Goal: Transaction & Acquisition: Purchase product/service

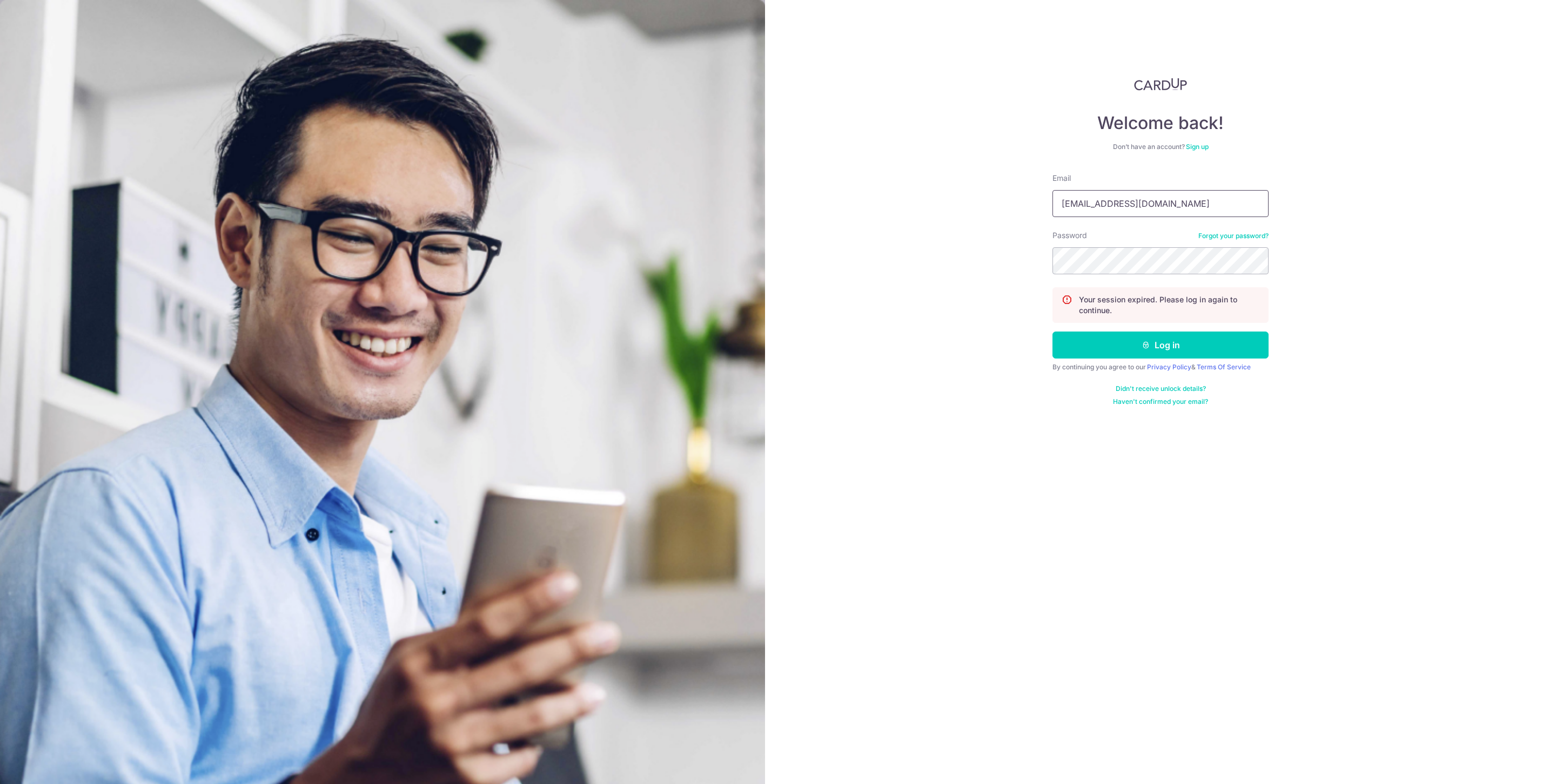
click at [1163, 192] on input "[EMAIL_ADDRESS][DOMAIN_NAME]" at bounding box center [1160, 203] width 216 height 27
click at [1164, 194] on input "[EMAIL_ADDRESS][DOMAIN_NAME]" at bounding box center [1160, 203] width 216 height 27
type input "[EMAIL_ADDRESS][DOMAIN_NAME]"
click at [1156, 352] on button "Log in" at bounding box center [1160, 345] width 216 height 27
type input "[EMAIL_ADDRESS][DOMAIN_NAME]"
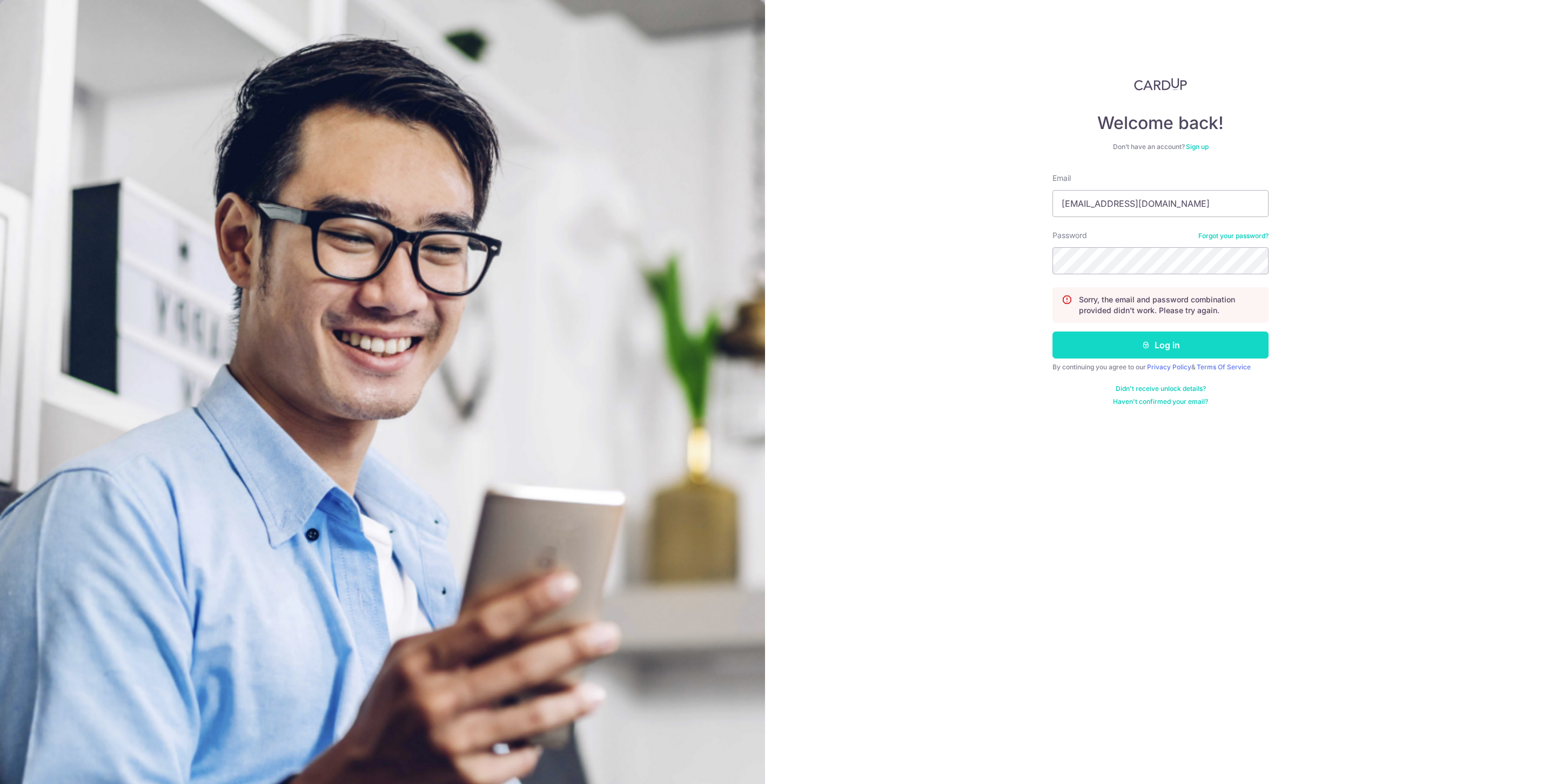
click at [1144, 353] on button "Log in" at bounding box center [1160, 345] width 216 height 27
click at [1140, 195] on input "[EMAIL_ADDRESS][DOMAIN_NAME]" at bounding box center [1160, 203] width 216 height 27
type input "[EMAIL_ADDRESS][DOMAIN_NAME]"
click at [1172, 356] on button "Log in" at bounding box center [1160, 345] width 216 height 27
type input "[EMAIL_ADDRESS][DOMAIN_NAME]"
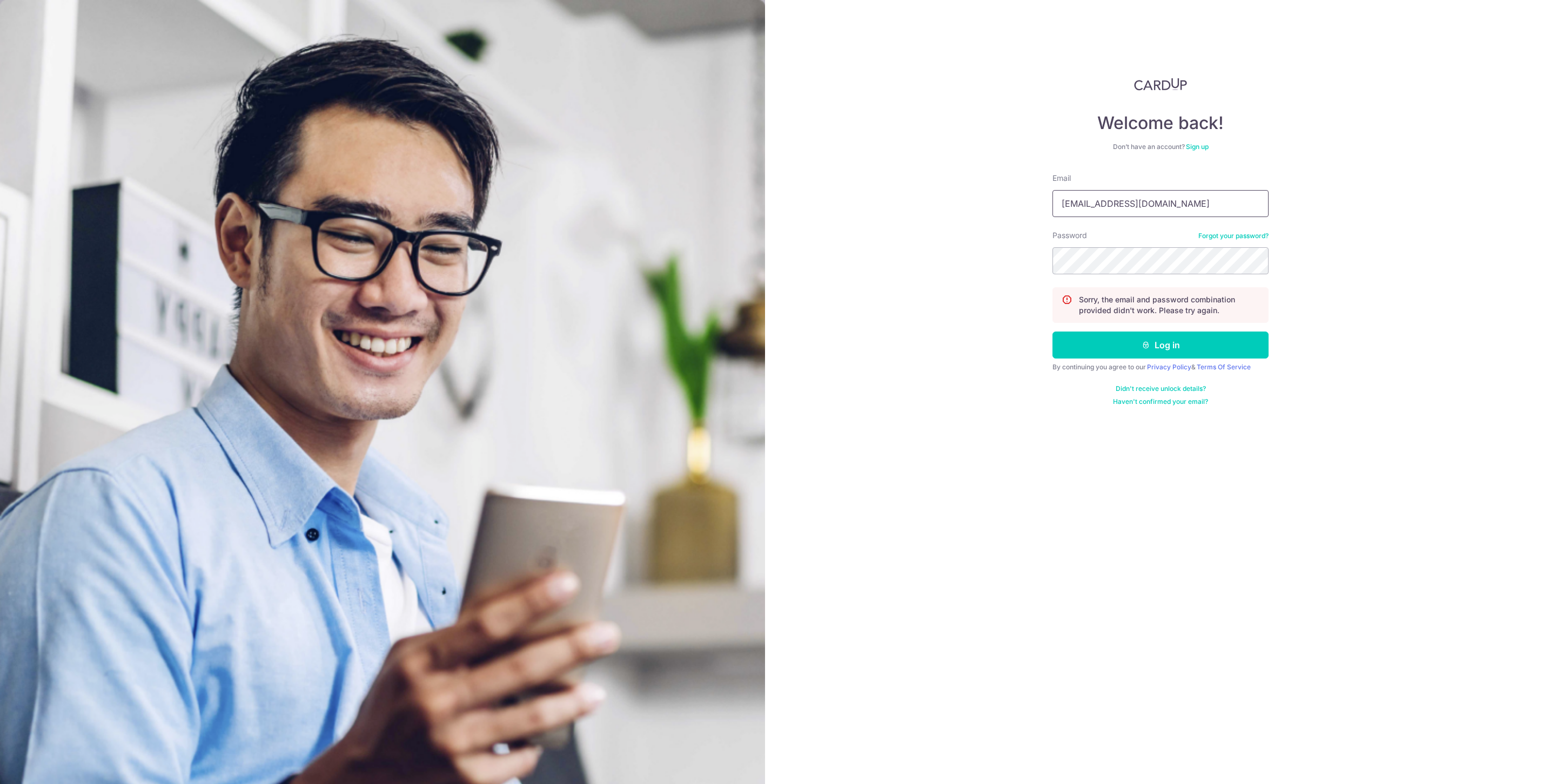
click at [1102, 207] on input "[EMAIL_ADDRESS][DOMAIN_NAME]" at bounding box center [1160, 203] width 216 height 27
type input "[EMAIL_ADDRESS][DOMAIN_NAME]"
click at [1201, 333] on button "Log in" at bounding box center [1160, 345] width 216 height 27
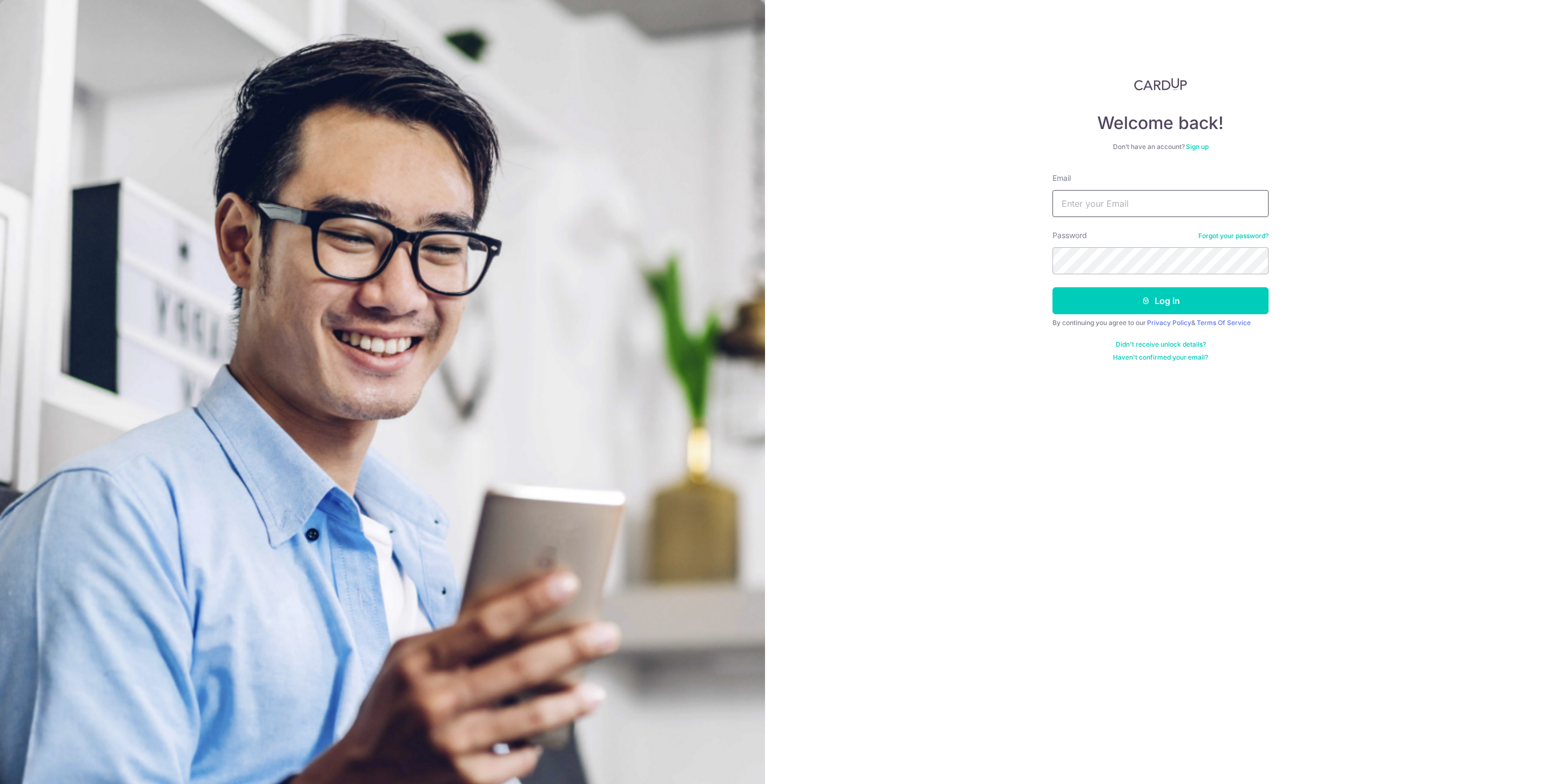
type input "[EMAIL_ADDRESS][DOMAIN_NAME]"
click at [1136, 199] on input "[EMAIL_ADDRESS][DOMAIN_NAME]" at bounding box center [1160, 203] width 216 height 27
click at [1136, 199] on input "nicholasleewt@gmail.com" at bounding box center [1160, 203] width 216 height 27
type input "[EMAIL_ADDRESS][DOMAIN_NAME]"
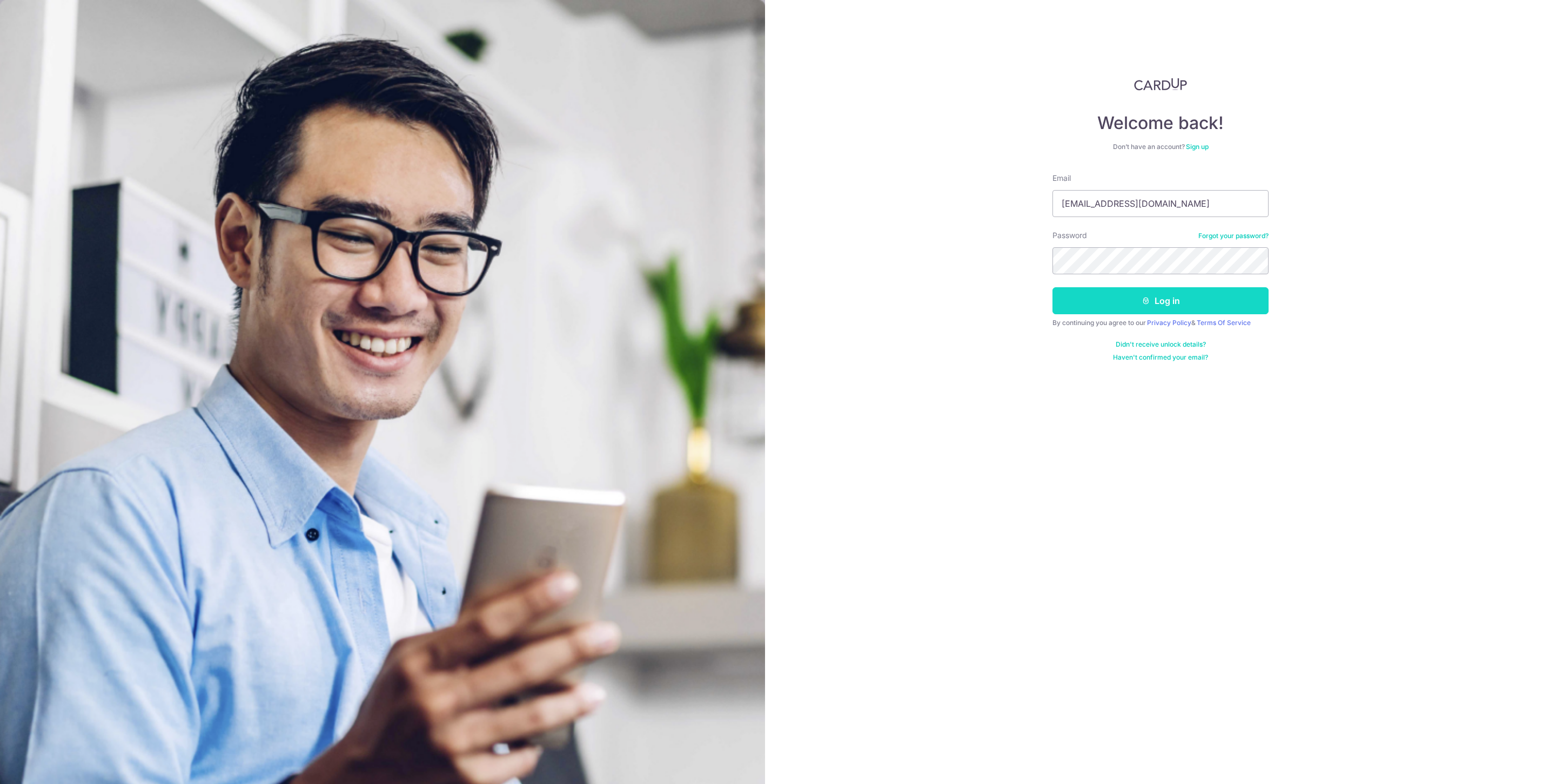
click at [1178, 309] on button "Log in" at bounding box center [1160, 301] width 216 height 27
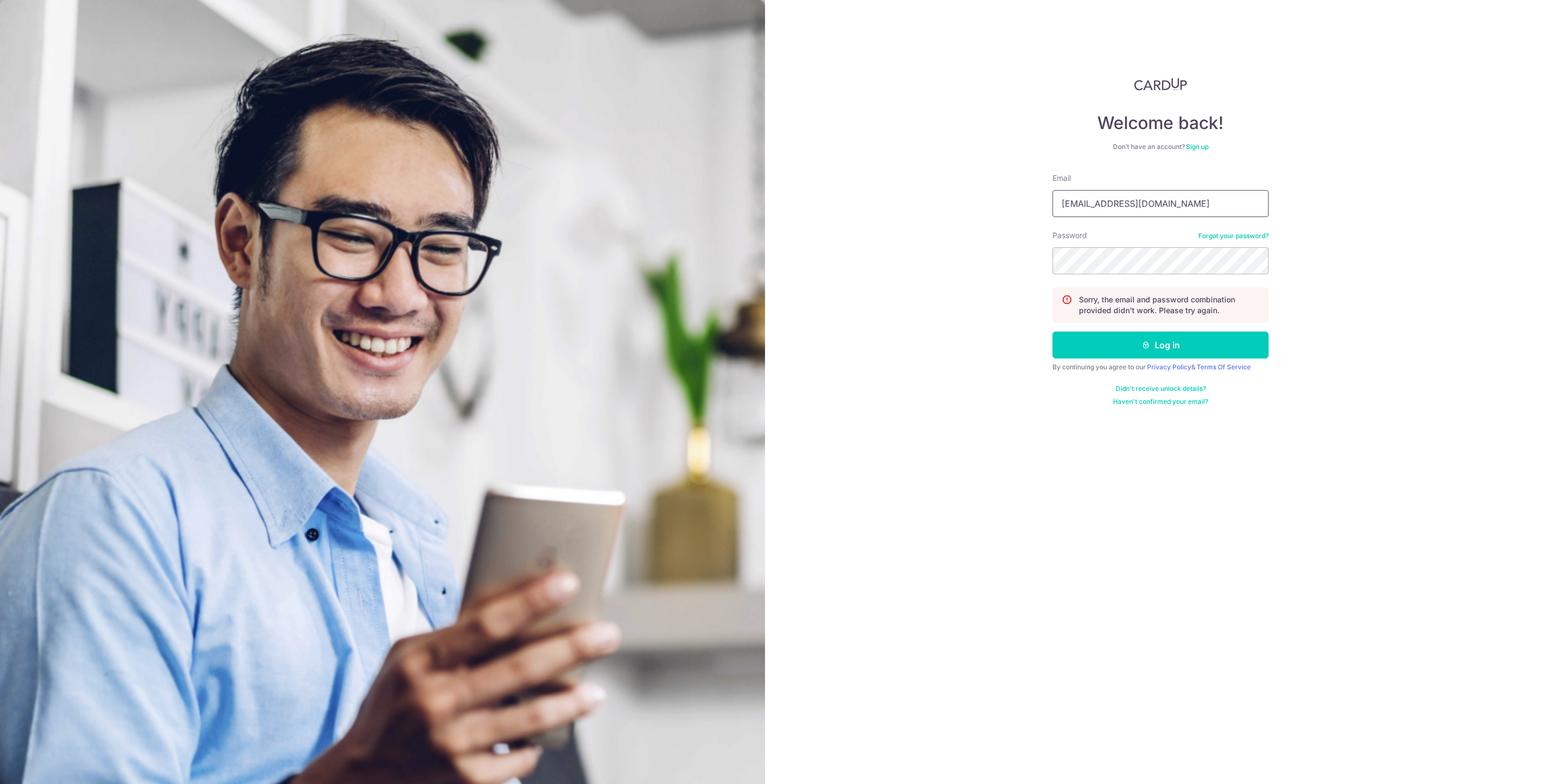
click at [1169, 213] on input "nicholasleewt@gmail.com" at bounding box center [1160, 203] width 216 height 27
type input "exquisite.phenomenon@gmail.com"
click at [1052, 331] on button "Log in" at bounding box center [1160, 345] width 216 height 27
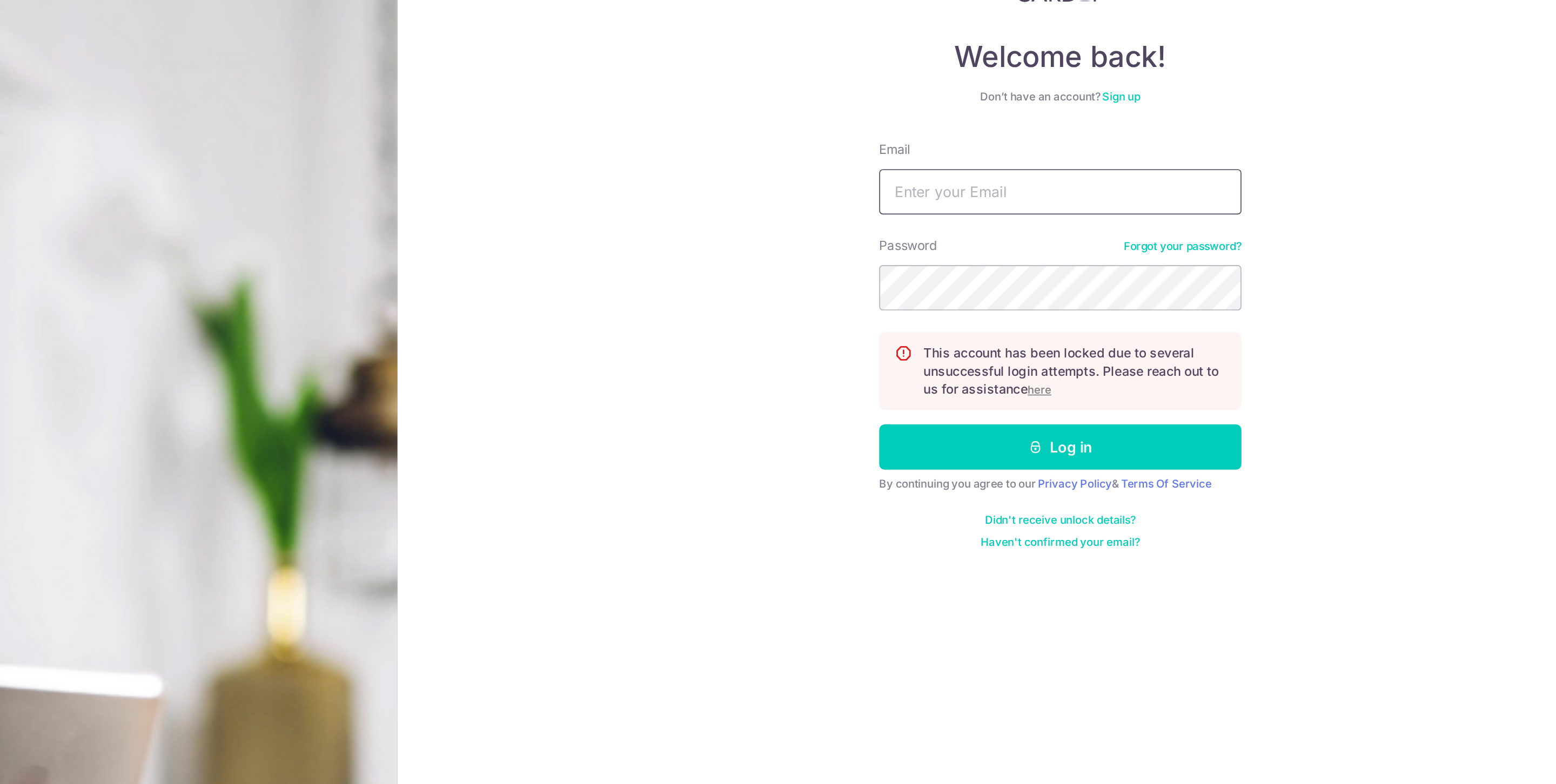
type input "[EMAIL_ADDRESS][DOMAIN_NAME]"
click at [1150, 322] on u "here" at bounding box center [1148, 322] width 14 height 8
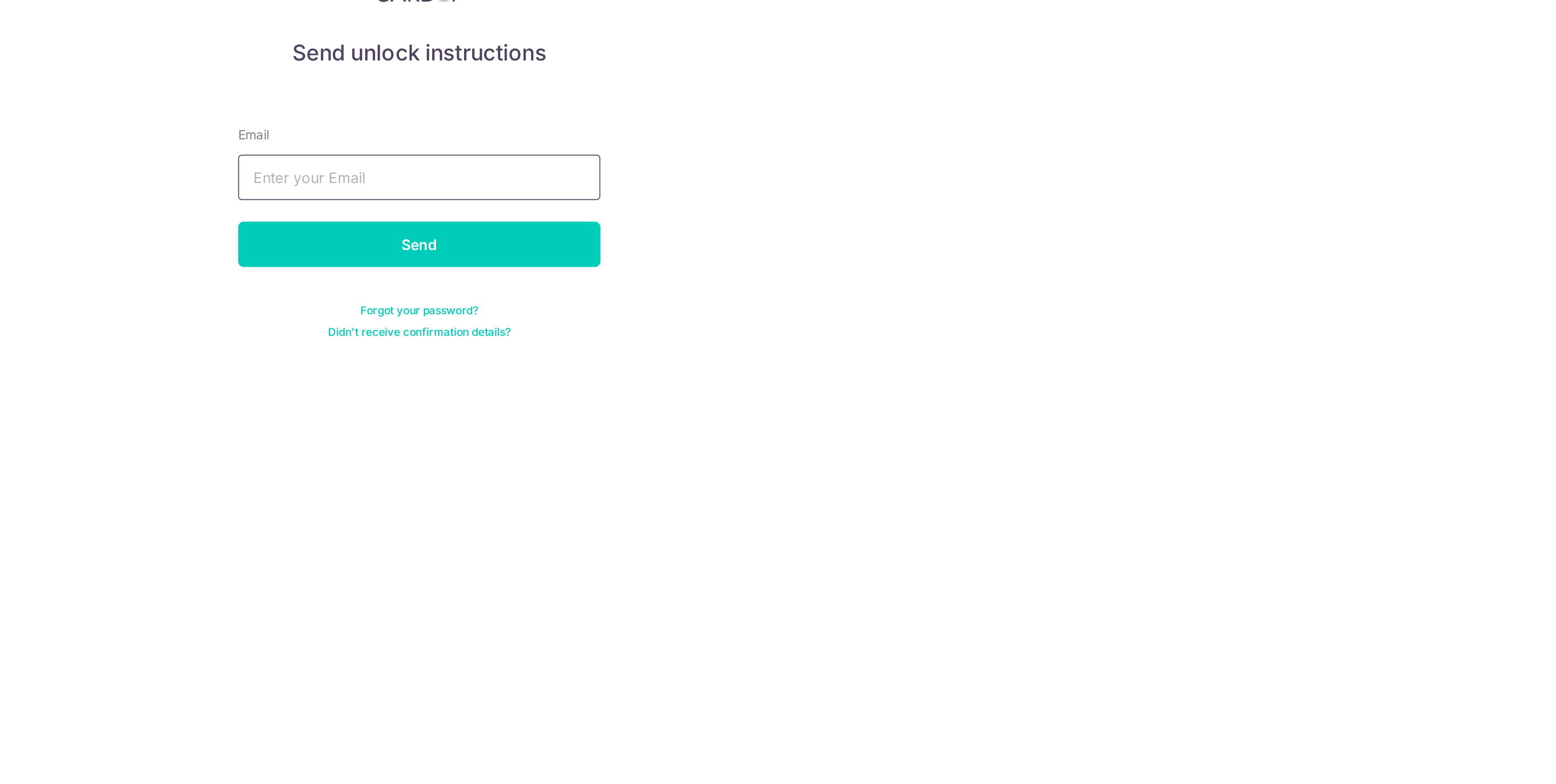
click at [693, 196] on input "text" at bounding box center [778, 196] width 216 height 27
type input "[EMAIL_ADDRESS][DOMAIN_NAME]"
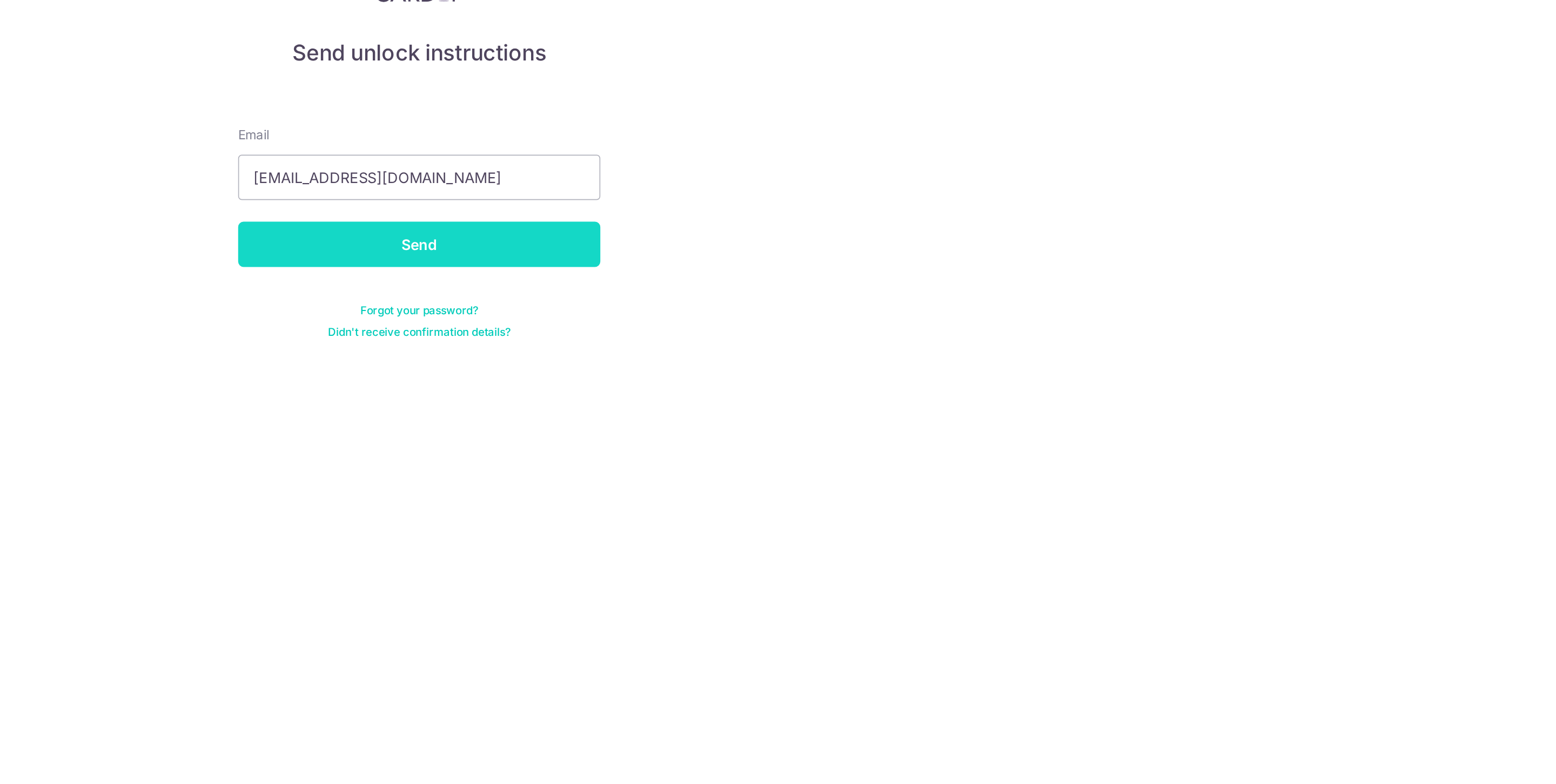
click at [822, 228] on input "Send" at bounding box center [778, 236] width 216 height 27
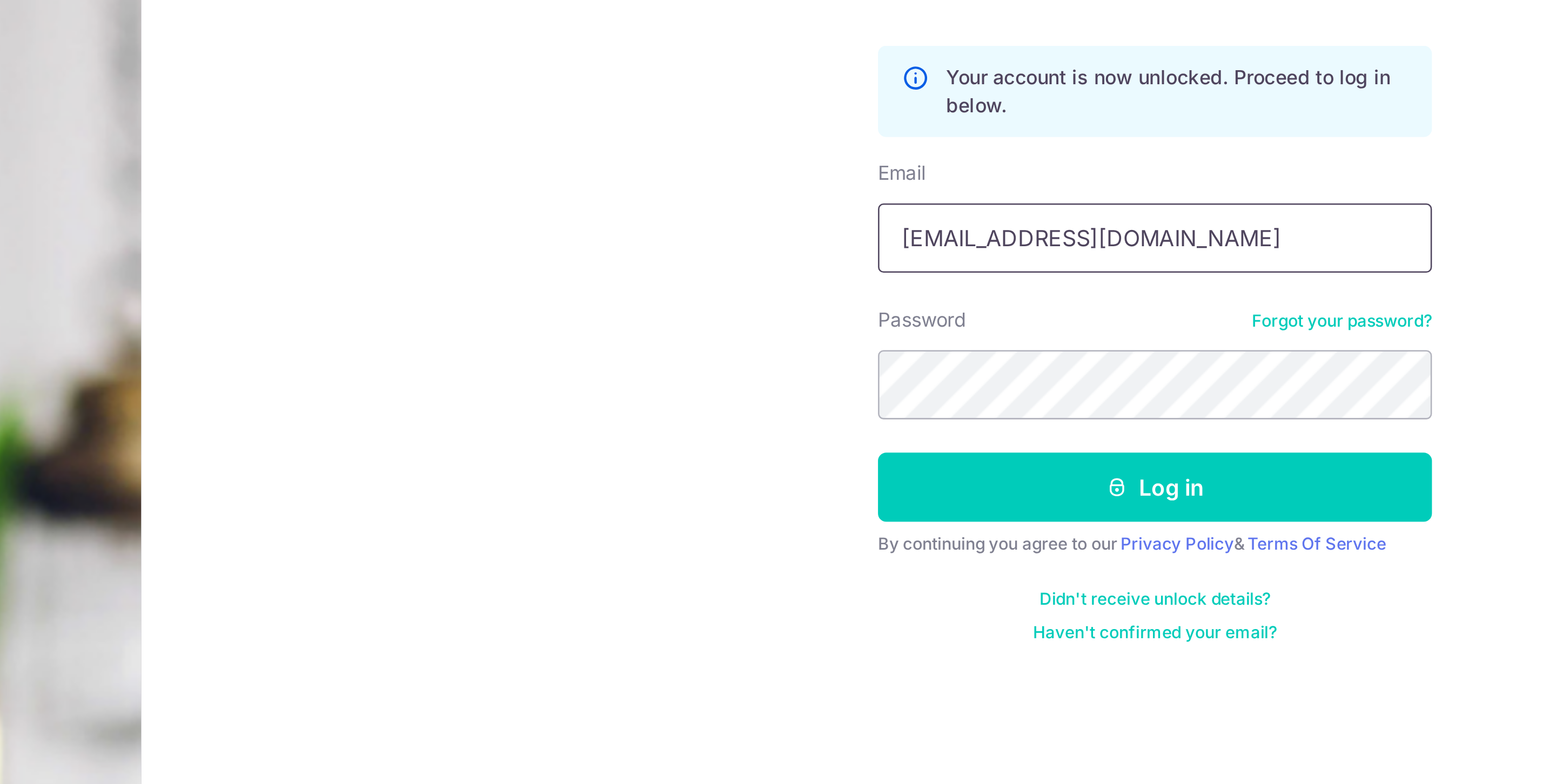
click at [1164, 254] on input "nicholasleewt@gmail.com" at bounding box center [1160, 248] width 216 height 27
type input "[EMAIL_ADDRESS][DOMAIN_NAME]"
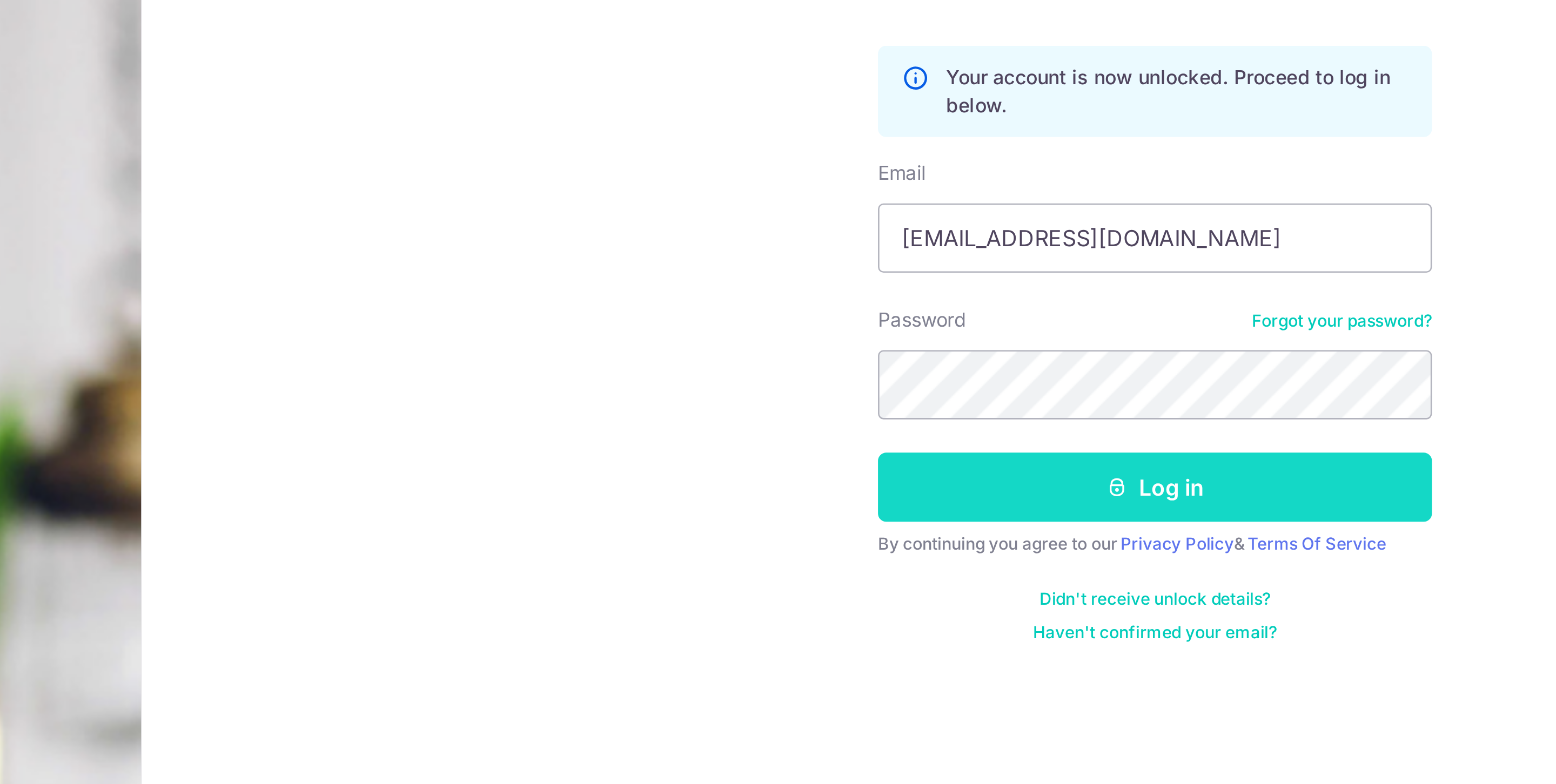
click at [1166, 352] on button "Log in" at bounding box center [1160, 345] width 216 height 27
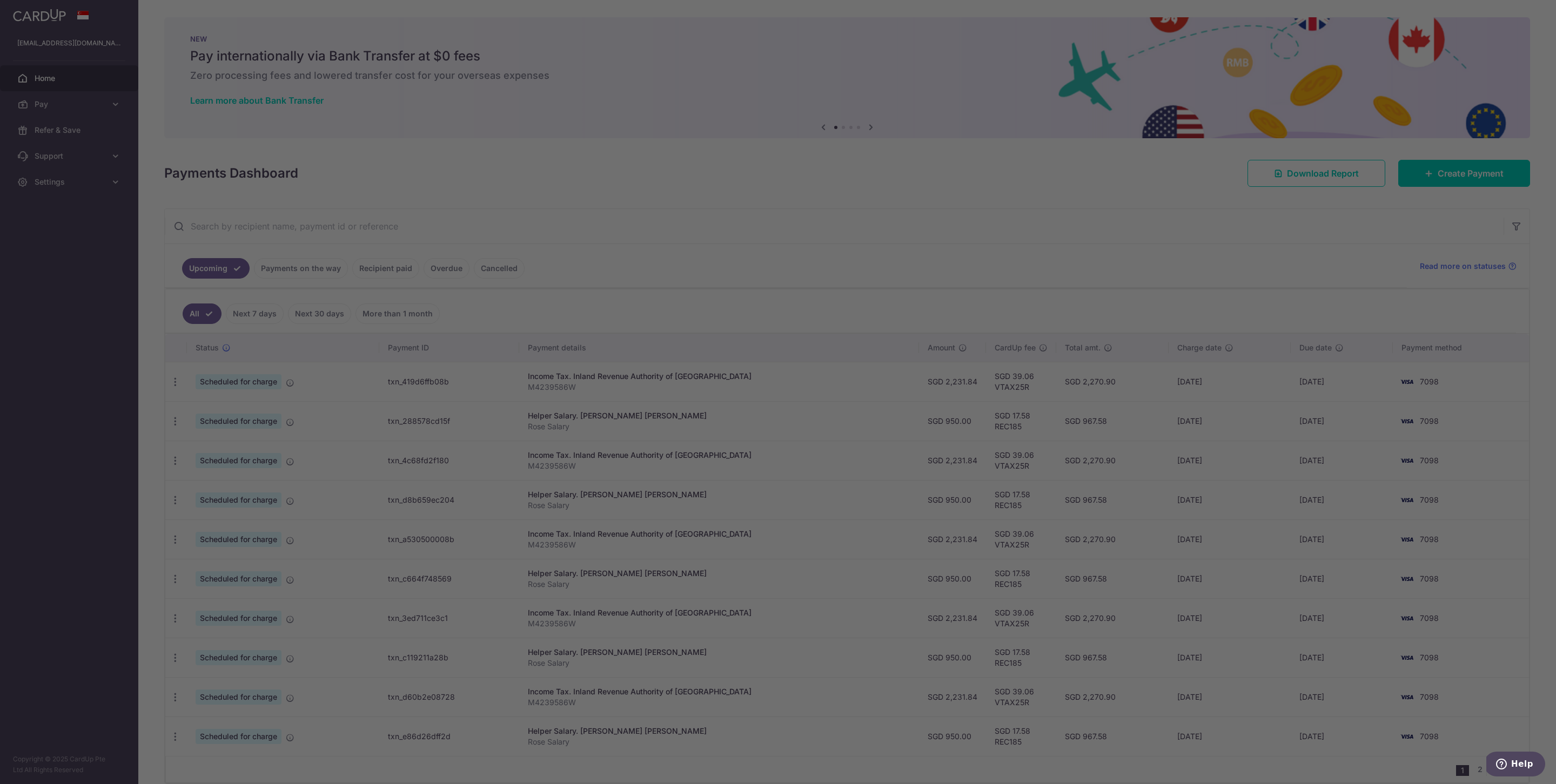
click at [1049, 246] on div at bounding box center [785, 396] width 1572 height 792
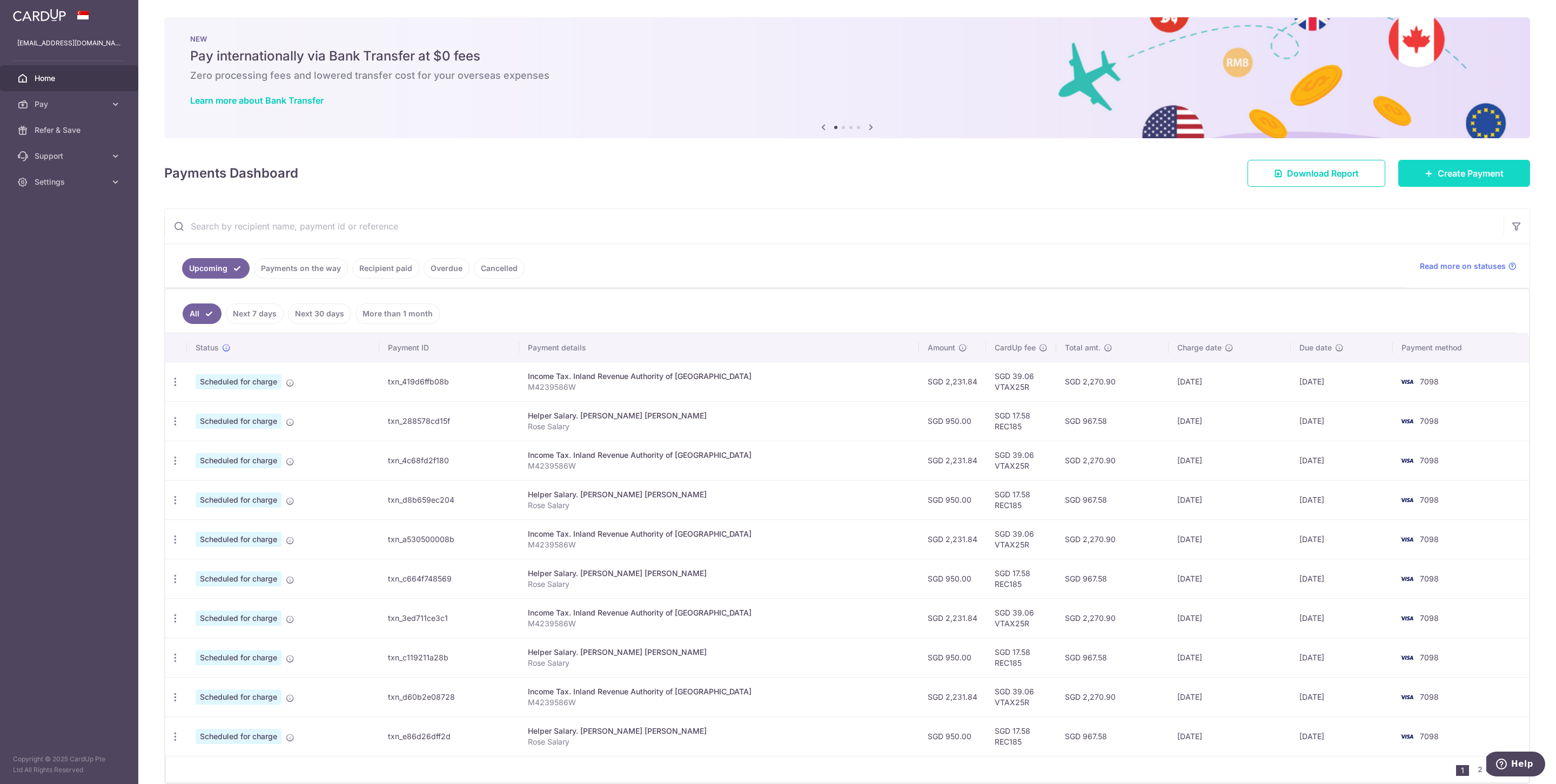
click at [1459, 178] on span "Create Payment" at bounding box center [1470, 173] width 66 height 13
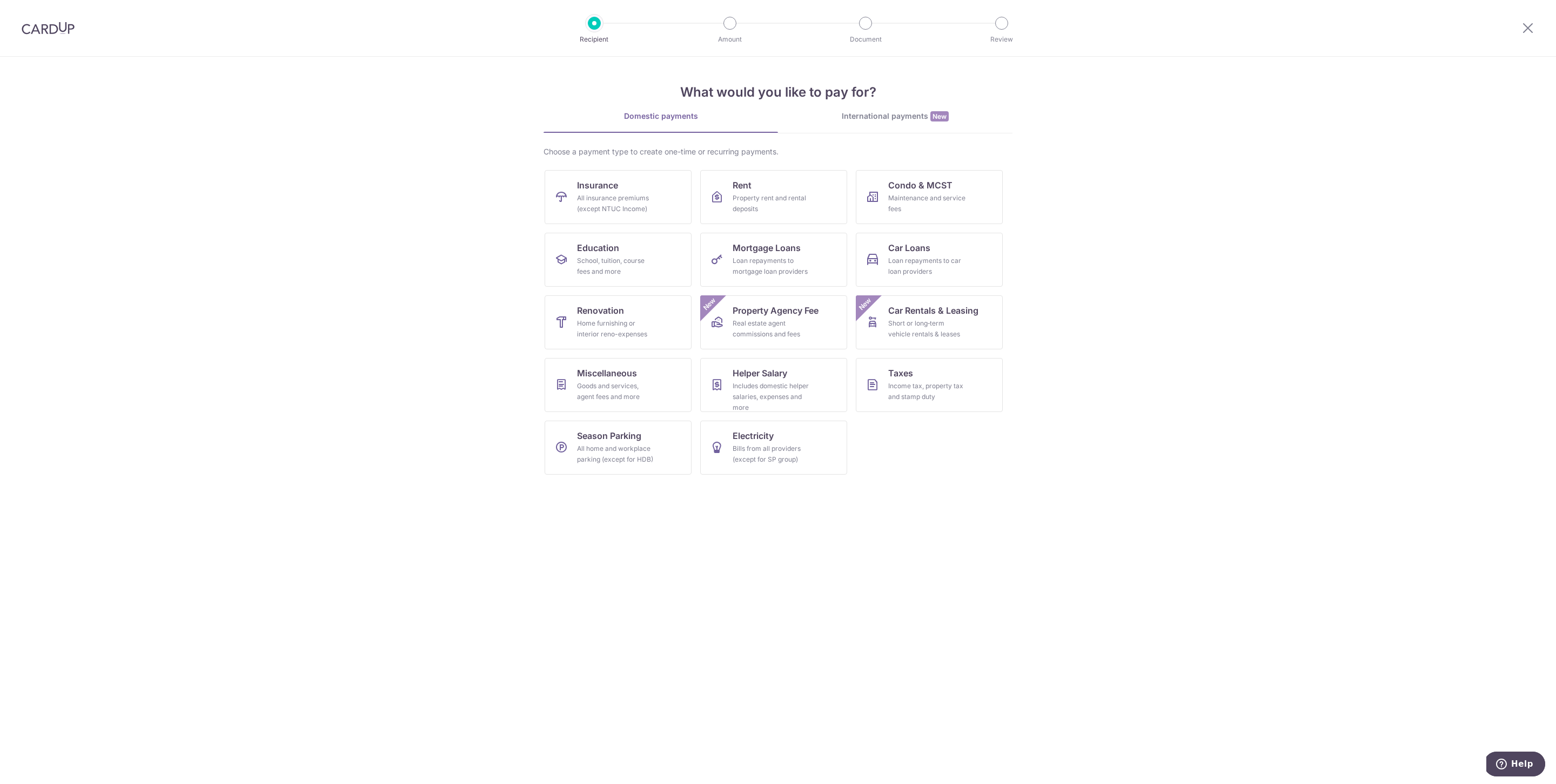
click at [879, 119] on div "International payments New" at bounding box center [896, 116] width 235 height 12
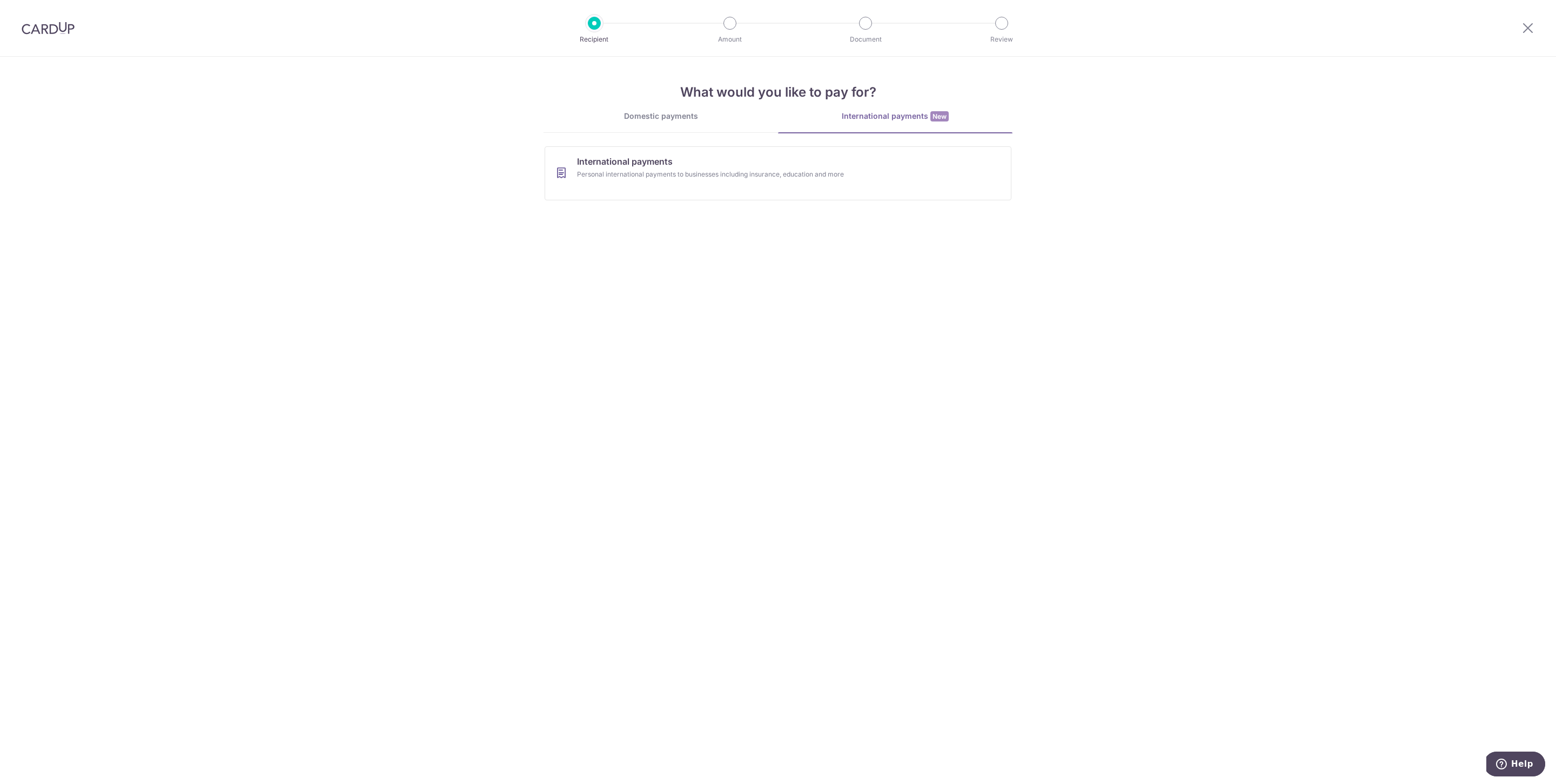
click at [715, 141] on div "Domestic payments International payments New Choose a payment type to create on…" at bounding box center [778, 159] width 469 height 99
click at [709, 156] on link "International payments Personal international payments to businesses including …" at bounding box center [778, 173] width 467 height 54
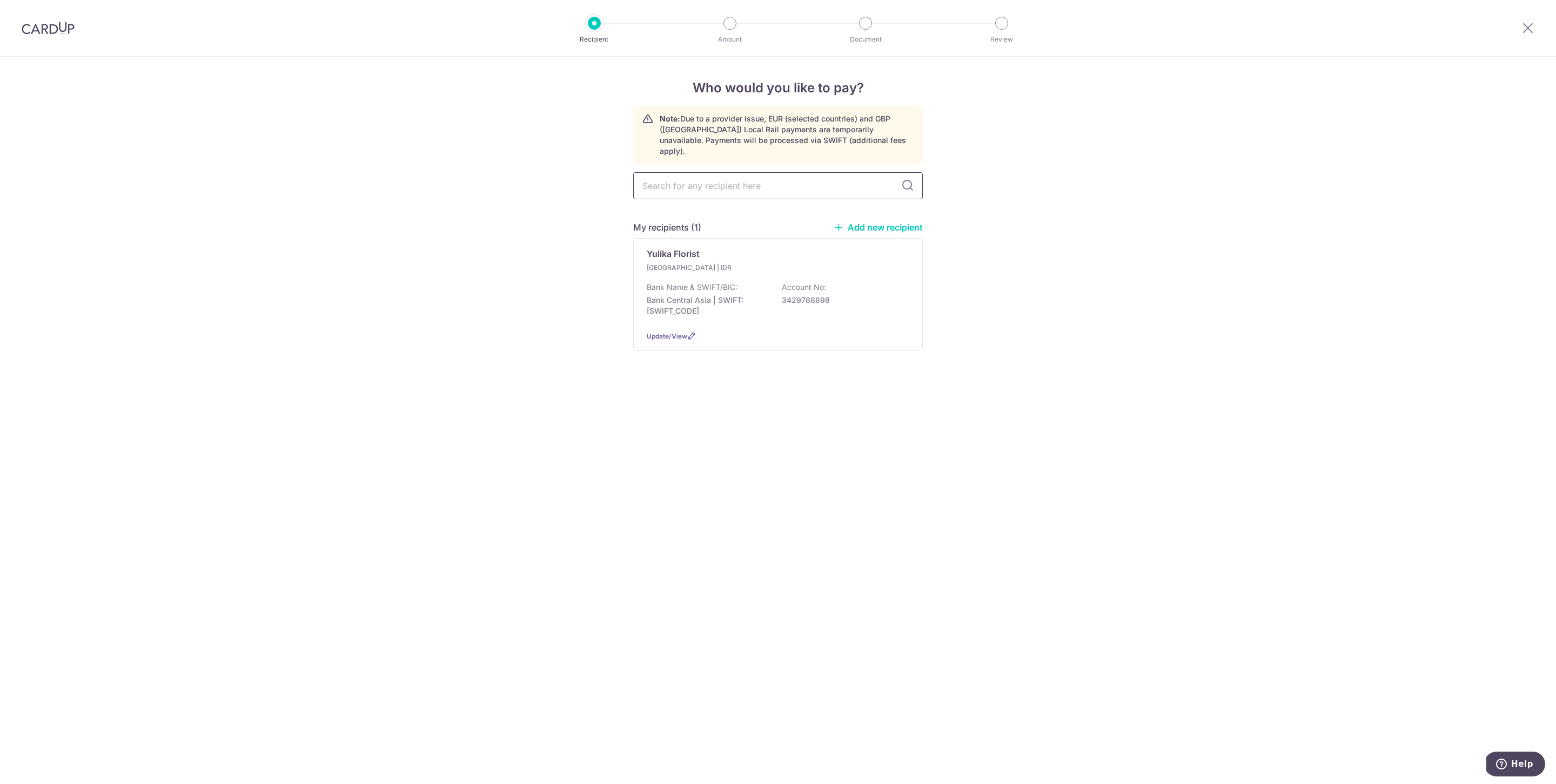
click at [778, 172] on input "text" at bounding box center [778, 186] width 289 height 27
click at [517, 150] on div "Who would you like to pay? Note: Due to a provider issue, EUR (selected countri…" at bounding box center [778, 420] width 1556 height 727
click at [867, 222] on link "Add new recipient" at bounding box center [877, 227] width 89 height 11
select select
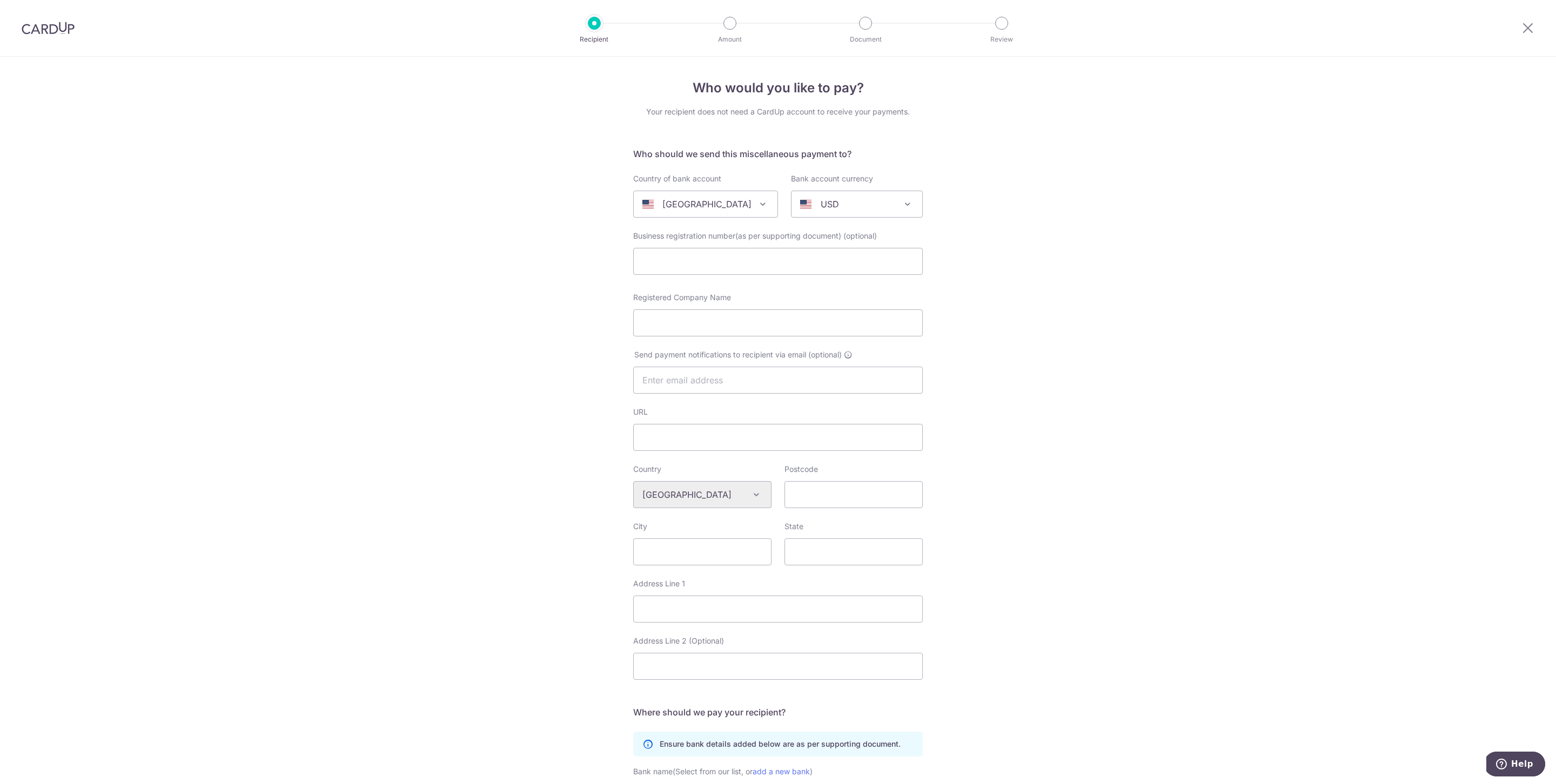
click at [720, 190] on div "Country of bank account Algeria Andorra Angola Anguilla Argentina Armenia Aruba…" at bounding box center [705, 195] width 145 height 44
click at [729, 205] on div "[GEOGRAPHIC_DATA]" at bounding box center [697, 203] width 110 height 13
click at [705, 283] on form "Who should we send this miscellaneous payment to? Country of bank account Alger…" at bounding box center [778, 530] width 289 height 764
select select "77"
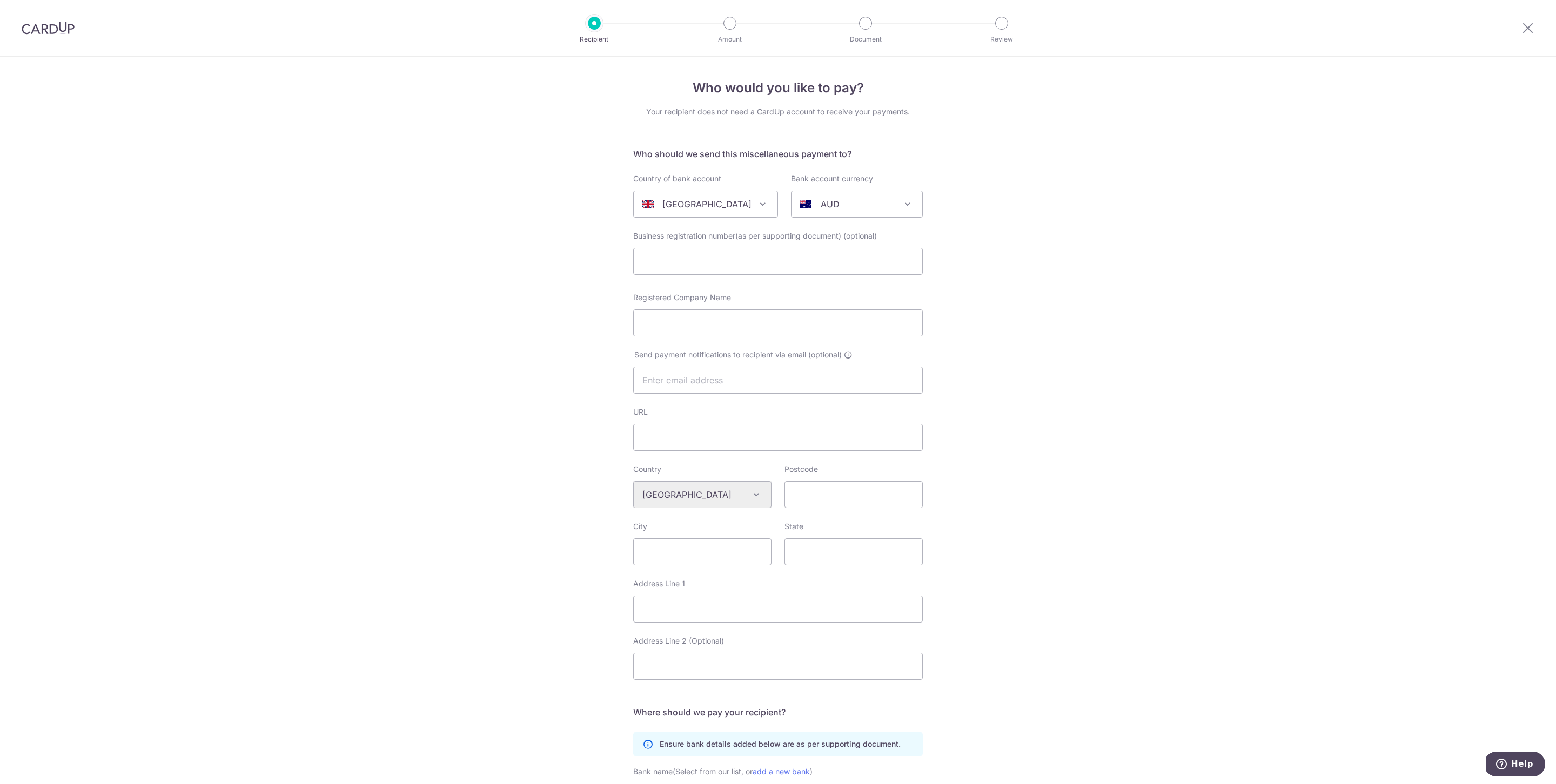
select select "United Kingdom"
select select
click at [811, 217] on span "AUD" at bounding box center [857, 204] width 132 height 27
select select "10"
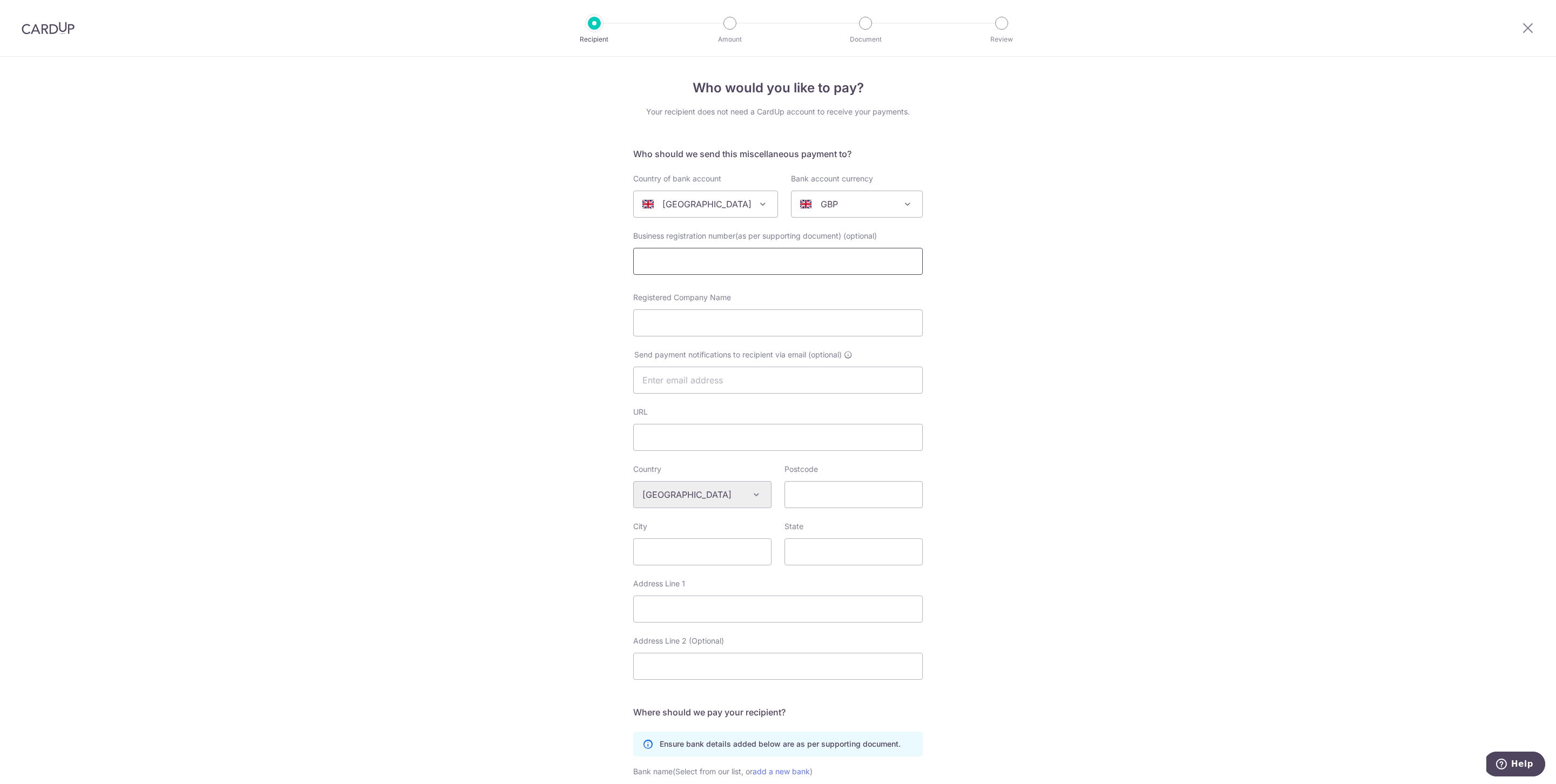
click at [825, 270] on input "text" at bounding box center [778, 262] width 289 height 27
paste input "209107043"
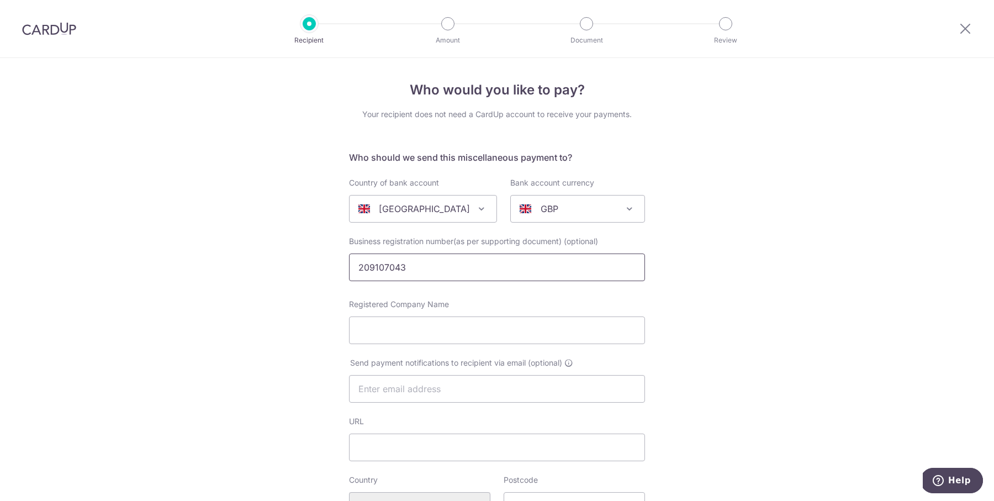
type input "209107043"
click at [490, 337] on input "Registered Company Name" at bounding box center [497, 331] width 296 height 28
paste input "Martax Limited"
type input "Martax Limited"
click at [497, 393] on input "text" at bounding box center [497, 389] width 296 height 28
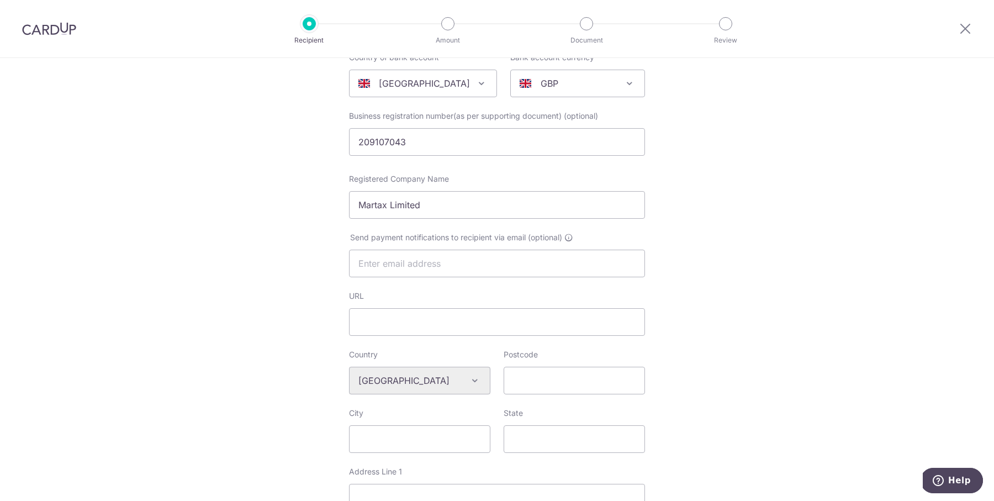
scroll to position [140, 0]
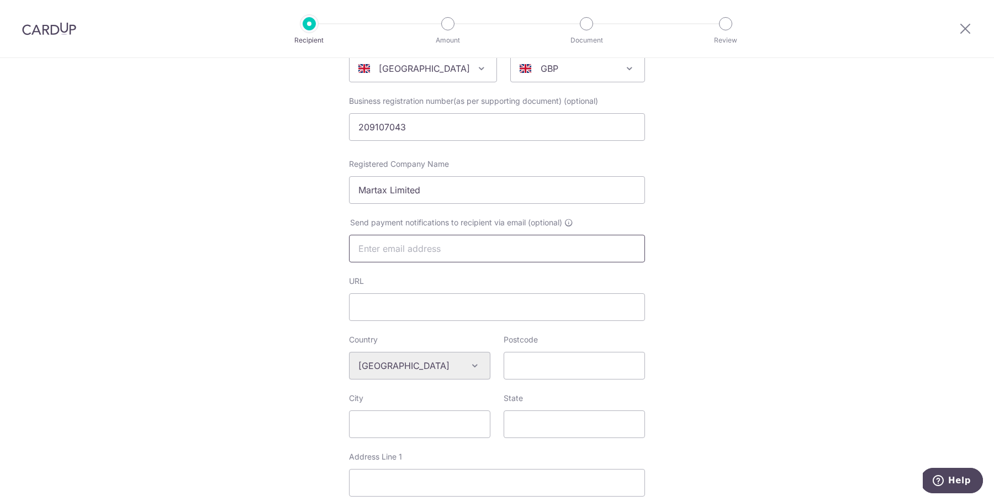
click at [505, 245] on input "text" at bounding box center [497, 249] width 296 height 28
paste input "info@martaxaccountants.com"
type input "info@martaxaccountants.com"
click at [516, 318] on input "URL" at bounding box center [497, 307] width 296 height 28
paste input "https://www.martaxaccountants.com/"
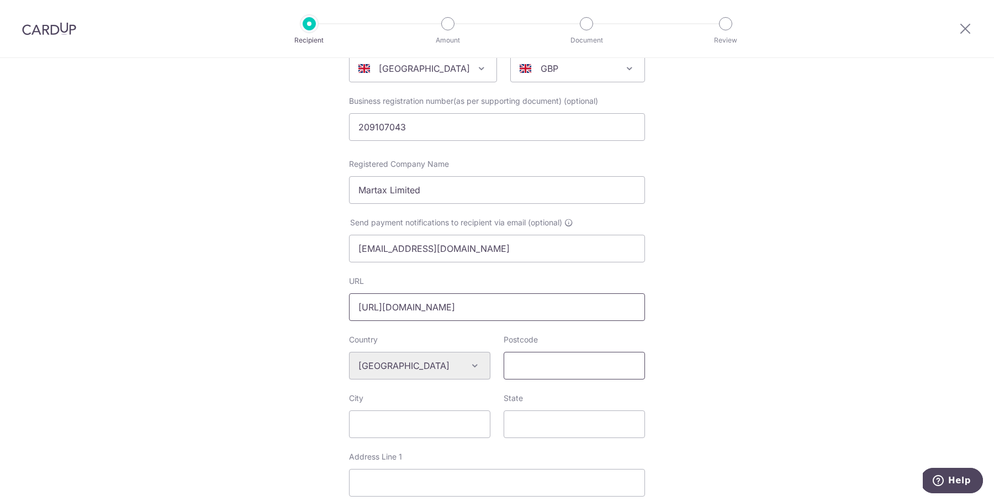
type input "https://www.martaxaccountants.com/"
click at [541, 360] on input "Postcode" at bounding box center [574, 366] width 141 height 28
paste input "KT3 3ST"
click at [529, 362] on input "KT3 3ST" at bounding box center [574, 366] width 141 height 28
type input "KT33ST"
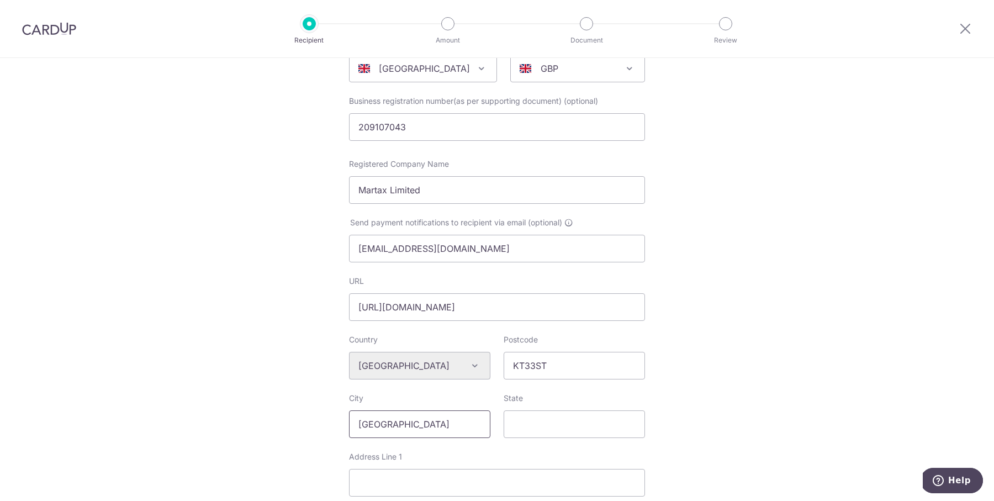
type input "London"
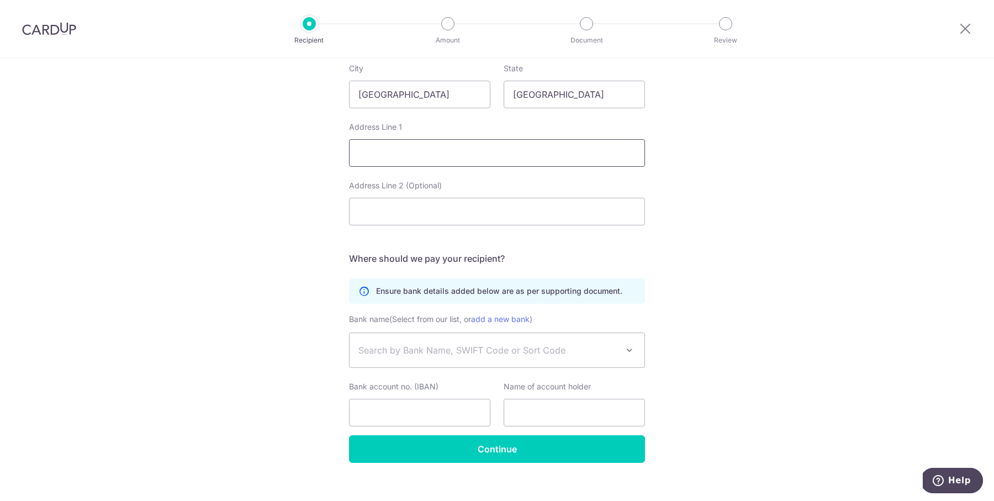
scroll to position [454, 0]
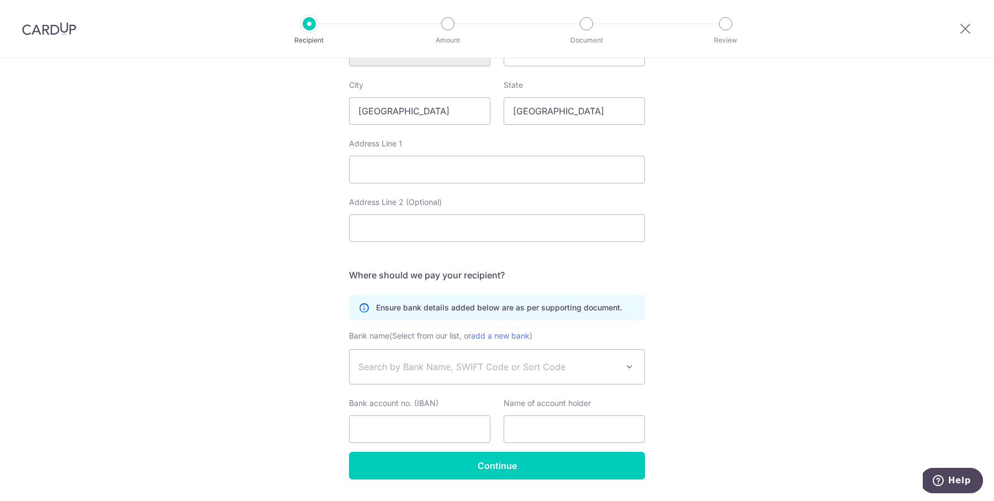
click at [429, 93] on div "City London" at bounding box center [419, 102] width 141 height 45
click at [429, 102] on input "London" at bounding box center [419, 111] width 141 height 28
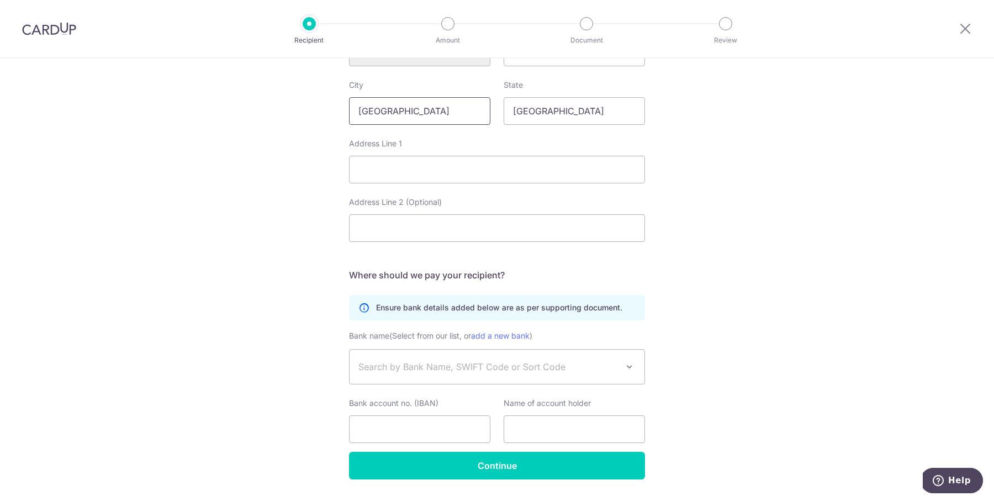
type input "[GEOGRAPHIC_DATA]"
paste input "Unit 113 Kingspark Business"
type input "Unit [STREET_ADDRESS]"
paste input "[STREET_ADDRESS]"
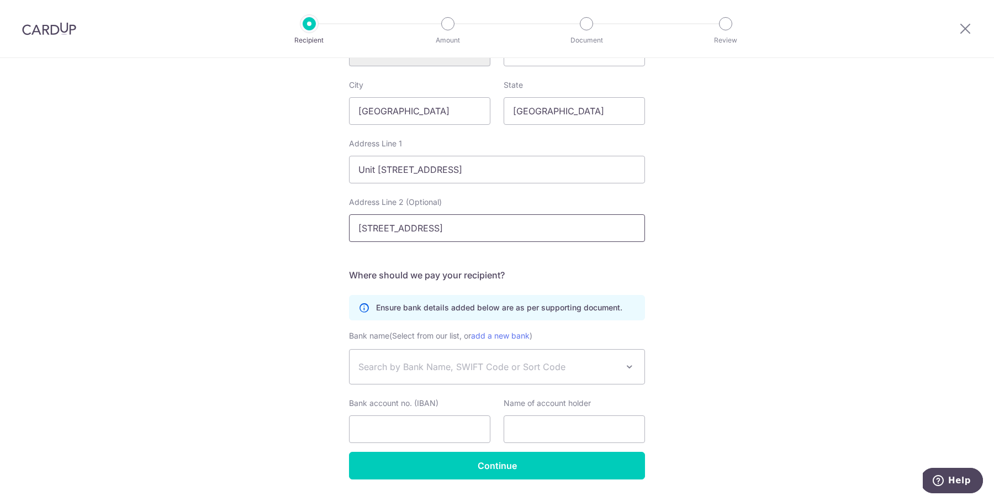
type input "[STREET_ADDRESS]"
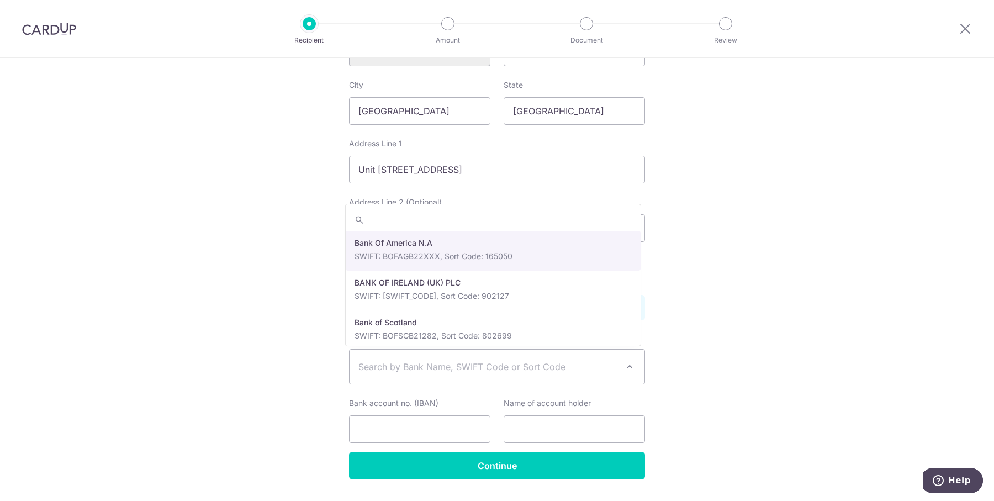
click at [514, 360] on span "Search by Bank Name, SWIFT Code or Sort Code" at bounding box center [489, 366] width 260 height 13
type input "20"
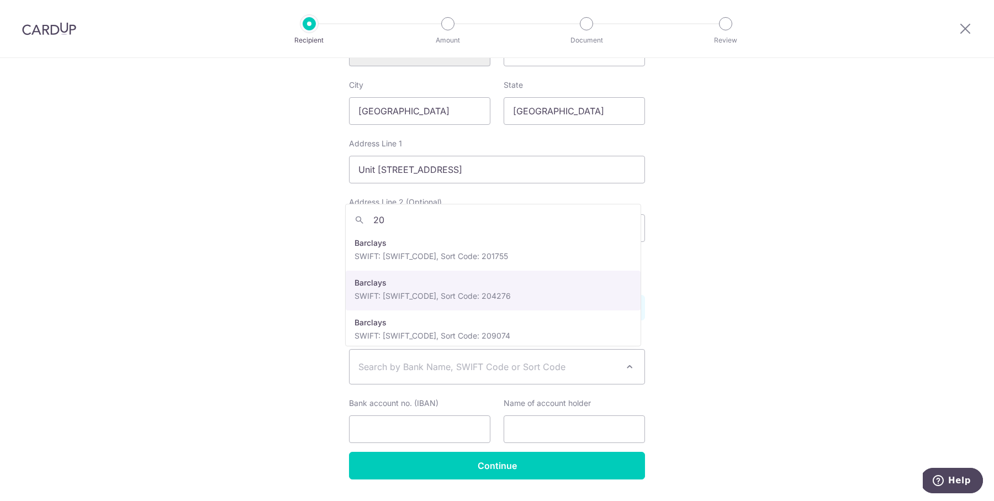
select select "23570"
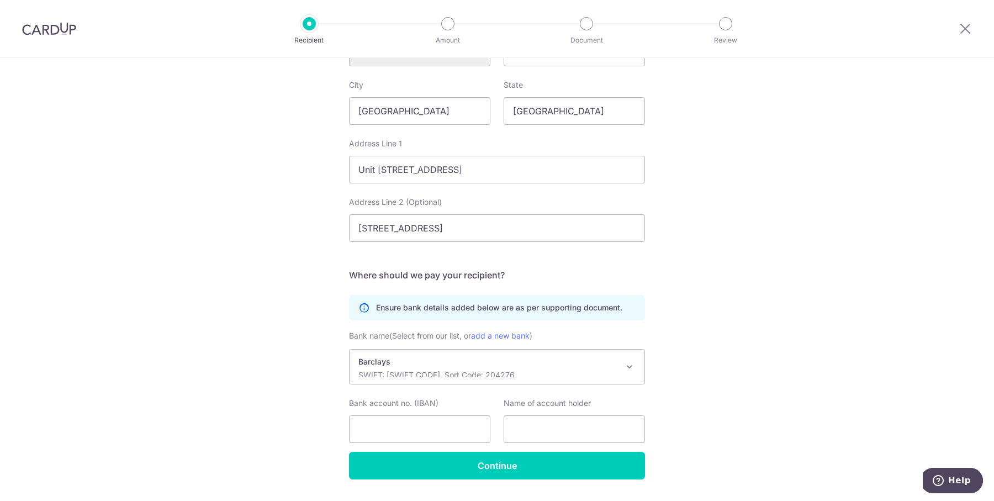
click at [504, 371] on p "SWIFT: BUKBGB22, Sort Code: 204276" at bounding box center [489, 375] width 260 height 11
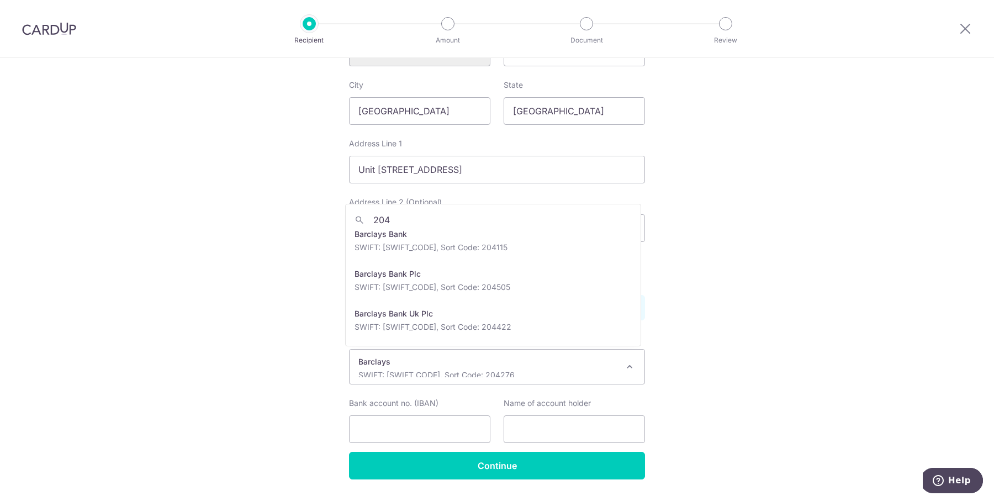
scroll to position [0, 0]
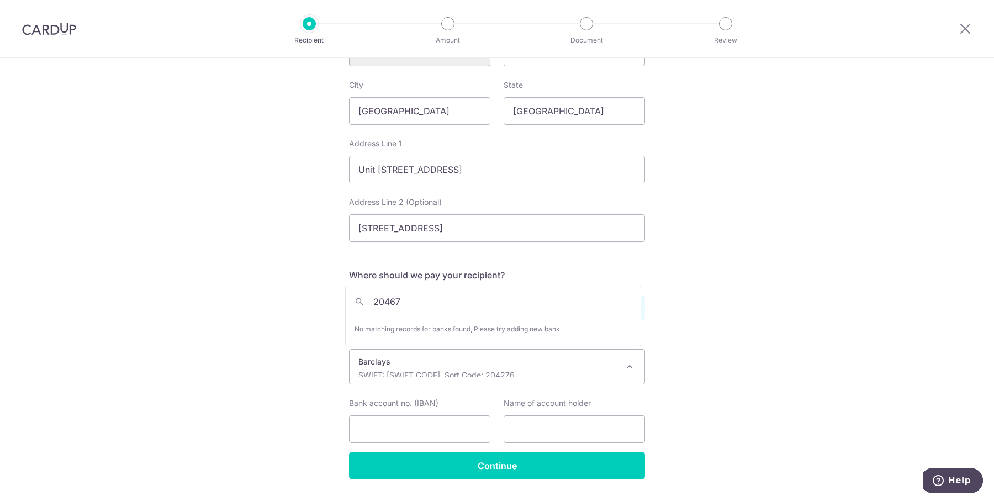
type input "204676"
click at [693, 328] on div "Who would you like to pay? Your recipient does not need a CardUp account to rec…" at bounding box center [497, 67] width 994 height 927
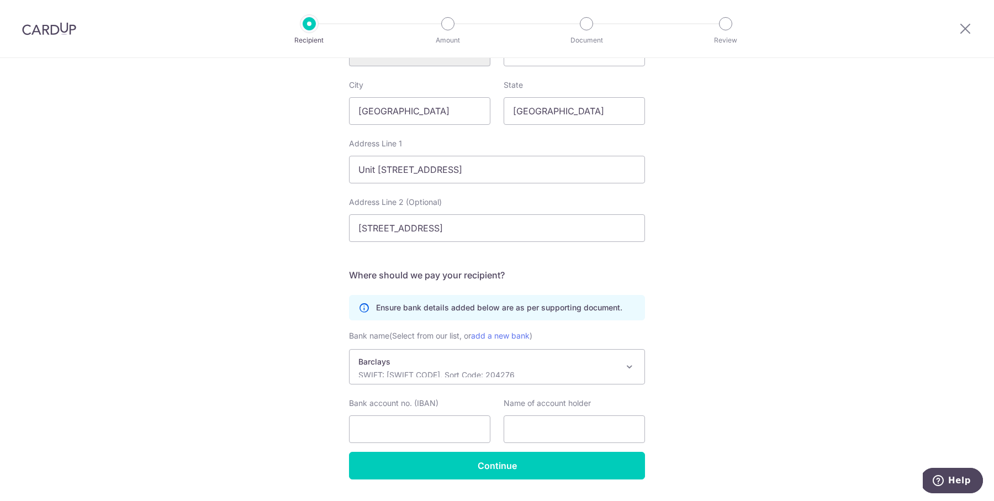
scroll to position [482, 0]
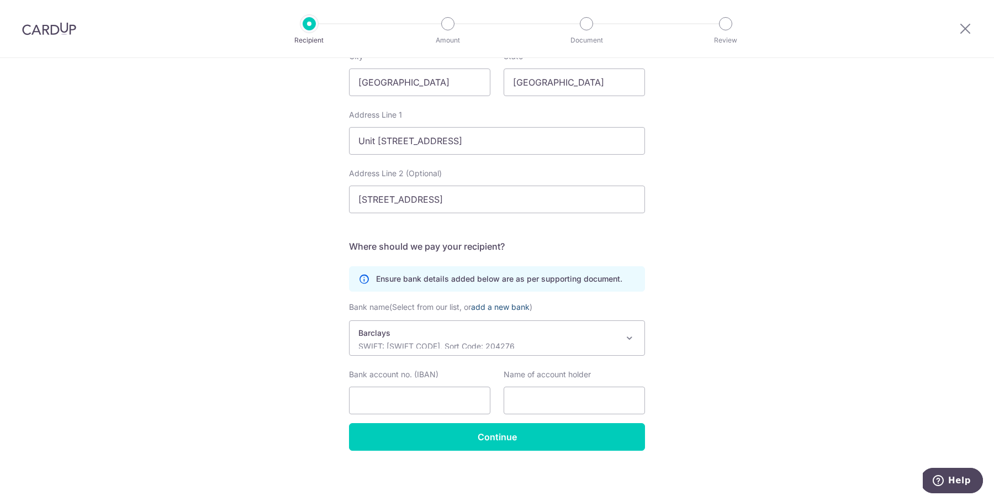
click at [504, 306] on link "add a new bank" at bounding box center [500, 306] width 59 height 9
click at [350, 320] on select "Bank Of America N.A BANK OF IRELAND (UK) PLC Bank of Scotland Bank of Scotland …" at bounding box center [349, 320] width 1 height 1
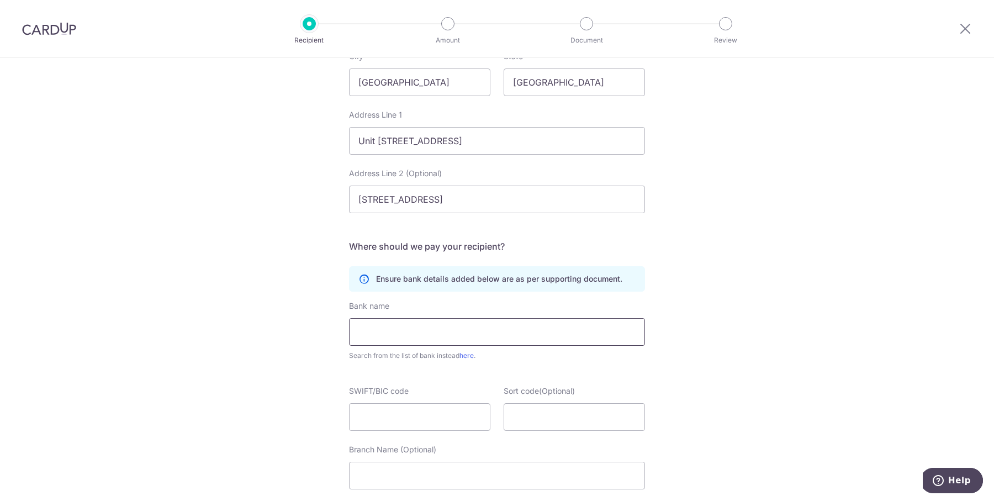
click at [503, 336] on input "text" at bounding box center [497, 332] width 296 height 28
type input "Barclays"
paste input "BARCGB22"
type input "BARCGB22"
click at [575, 428] on input "Sort code(Optional)" at bounding box center [574, 417] width 141 height 28
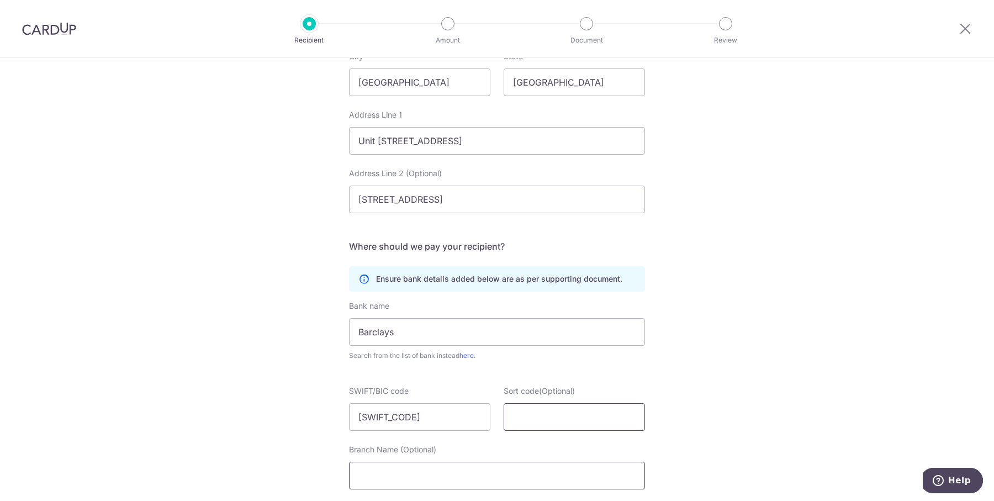
paste input "Sort Code 20-46-76"
click at [554, 415] on input "Sort Code 20-46-76" at bounding box center [574, 417] width 141 height 28
click at [541, 412] on input "20-46-76" at bounding box center [574, 417] width 141 height 28
type input "204676"
click at [812, 370] on div "Who would you like to pay? Your recipient does not need a CardUp account to rec…" at bounding box center [497, 142] width 994 height 1133
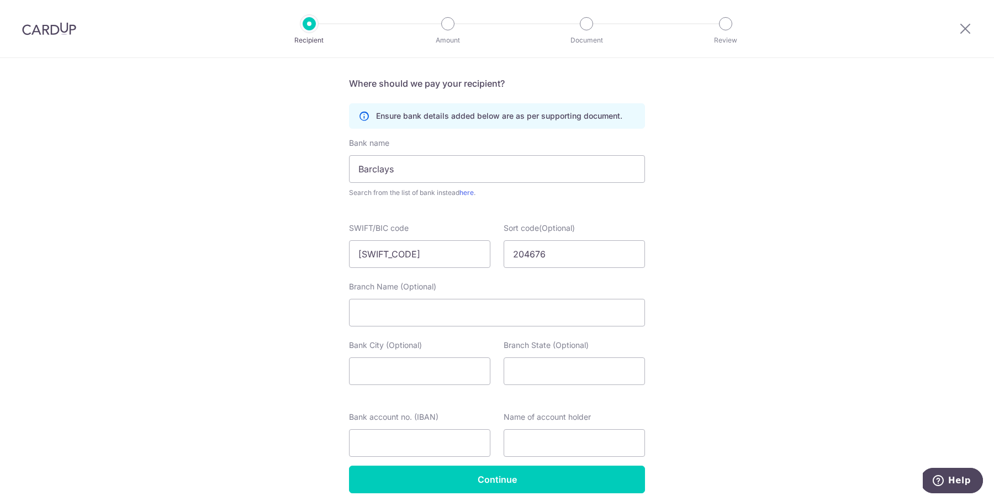
scroll to position [688, 0]
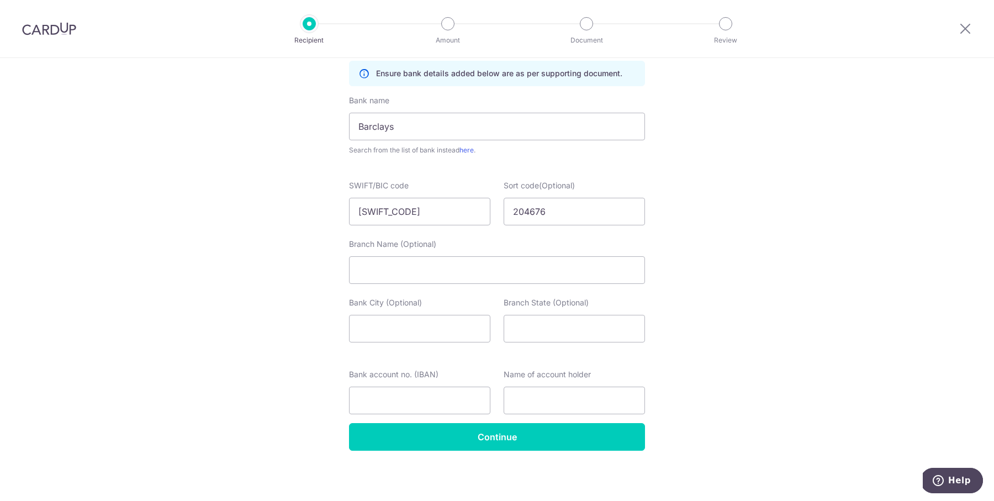
click at [522, 252] on div "Branch Name (Optional)" at bounding box center [497, 261] width 296 height 45
click at [459, 315] on input "Bank City (Optional)" at bounding box center [419, 329] width 141 height 28
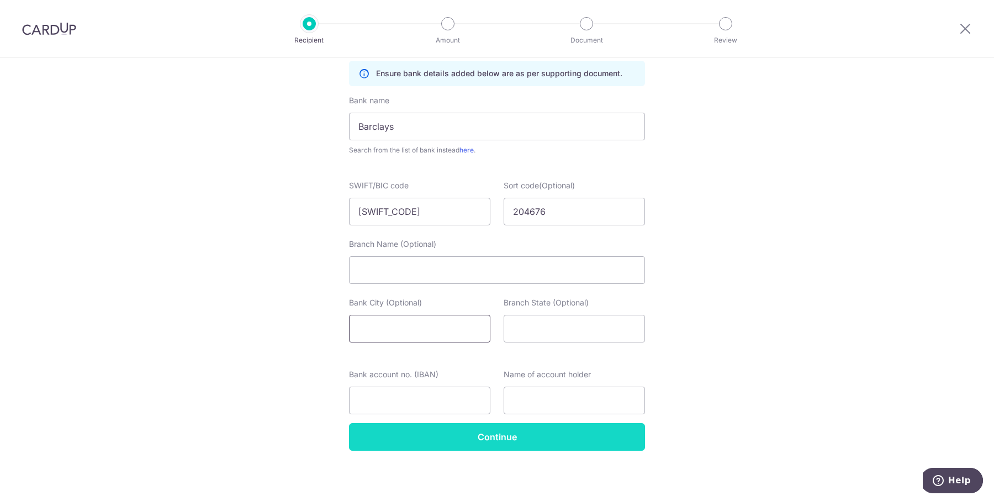
paste input "GB03BARC20467643084442"
type input "GB03BARC20467643084442"
paste input "GB03BARC20467643084442"
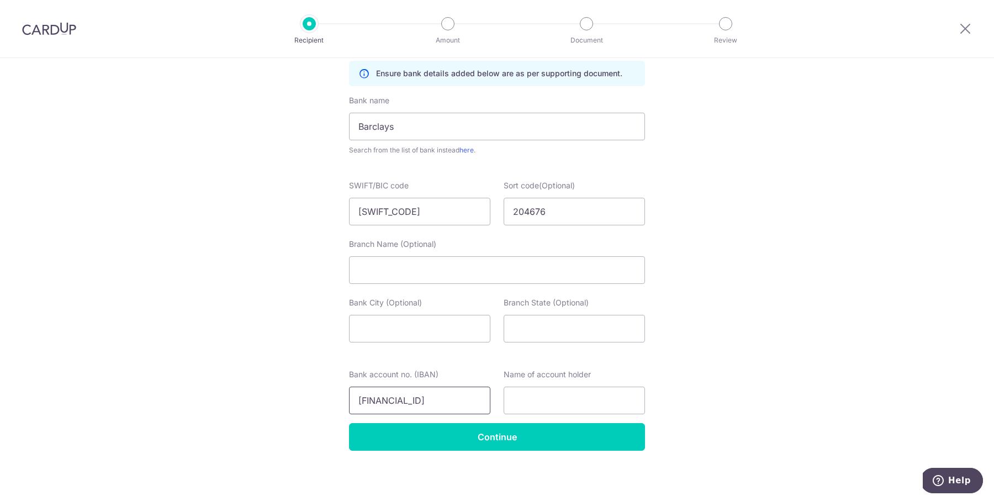
type input "GB03BARC20467643084442"
click at [533, 398] on input "text" at bounding box center [574, 401] width 141 height 28
paste input "Martax Limited"
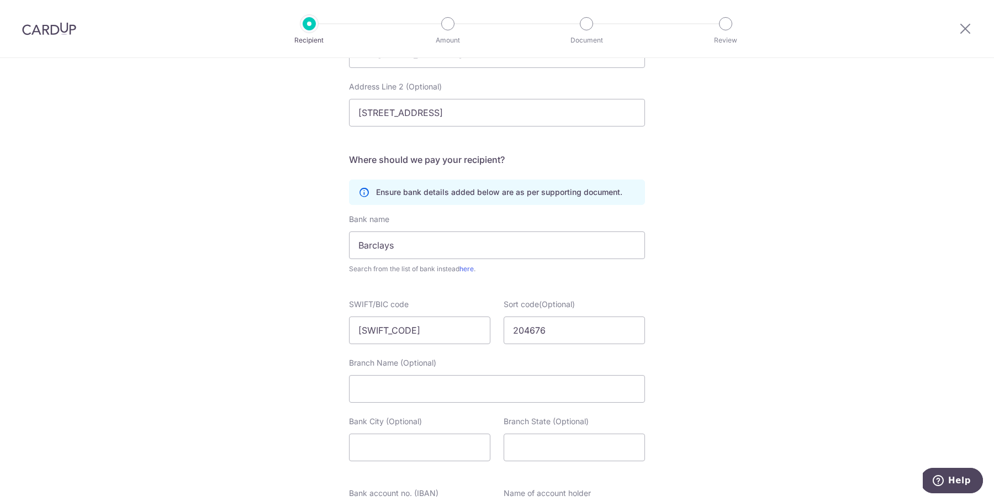
scroll to position [688, 0]
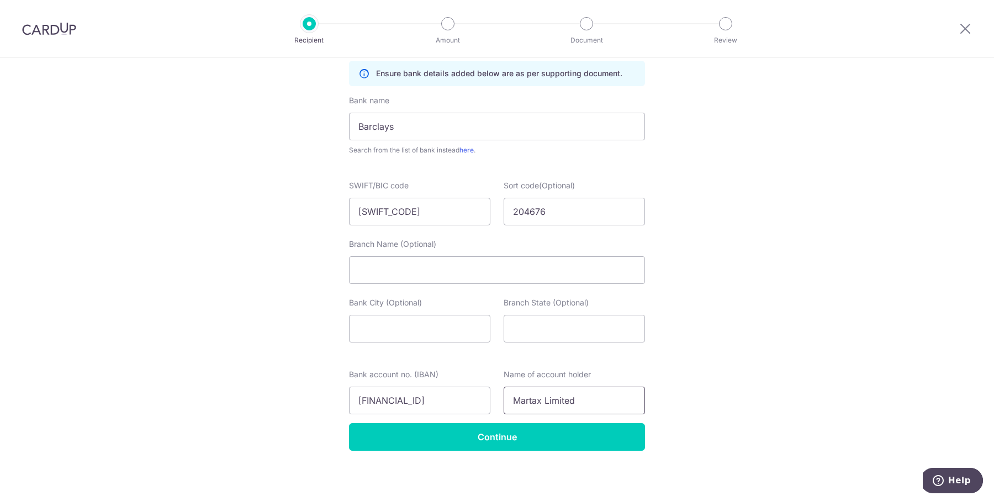
type input "Martax Limited"
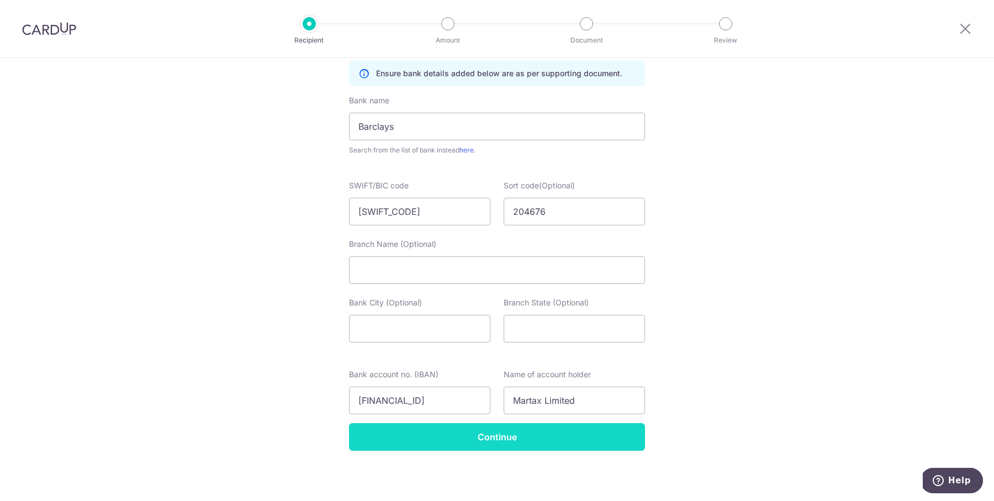
click at [488, 441] on input "Continue" at bounding box center [497, 437] width 296 height 28
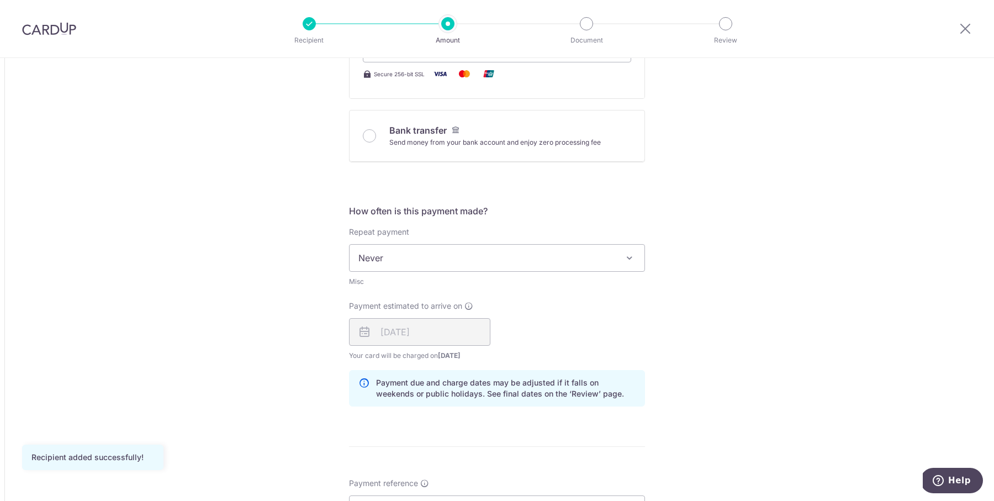
scroll to position [883, 0]
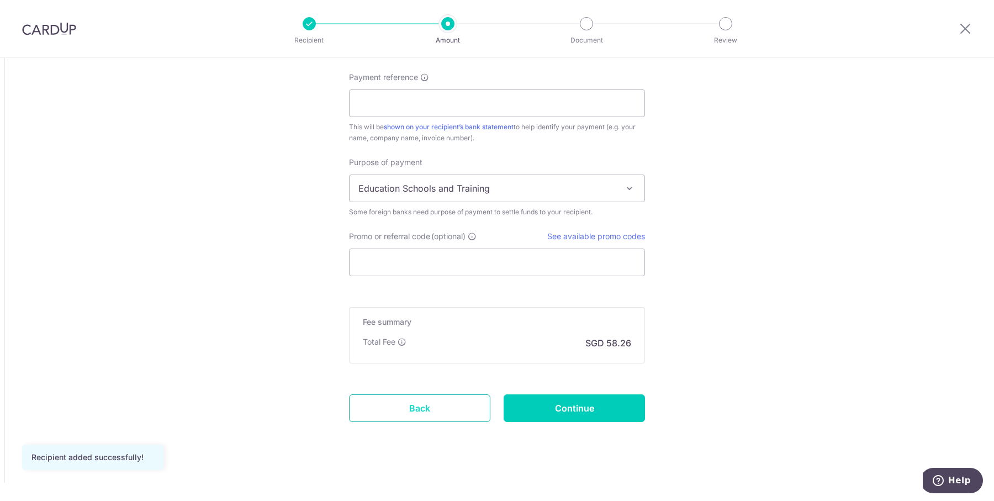
click at [427, 410] on link "Back" at bounding box center [419, 408] width 141 height 28
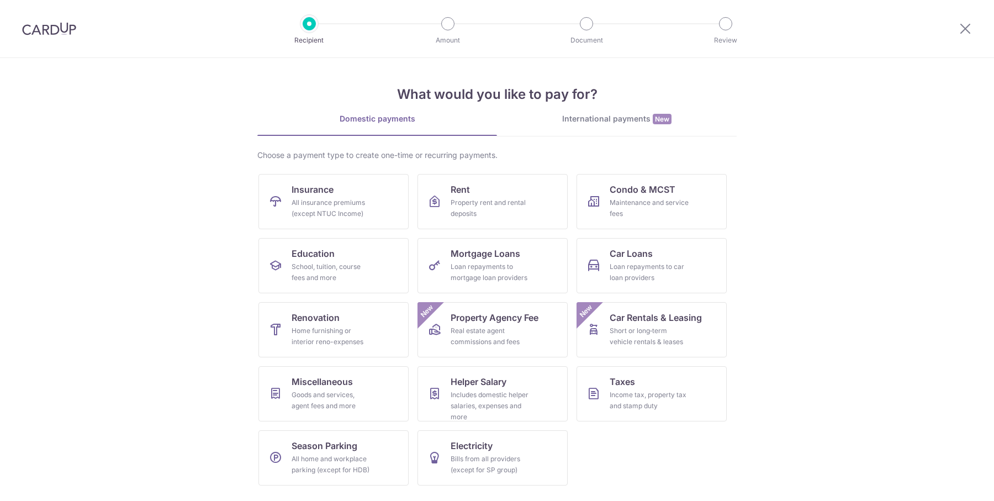
click at [608, 118] on div "International payments New" at bounding box center [617, 119] width 240 height 12
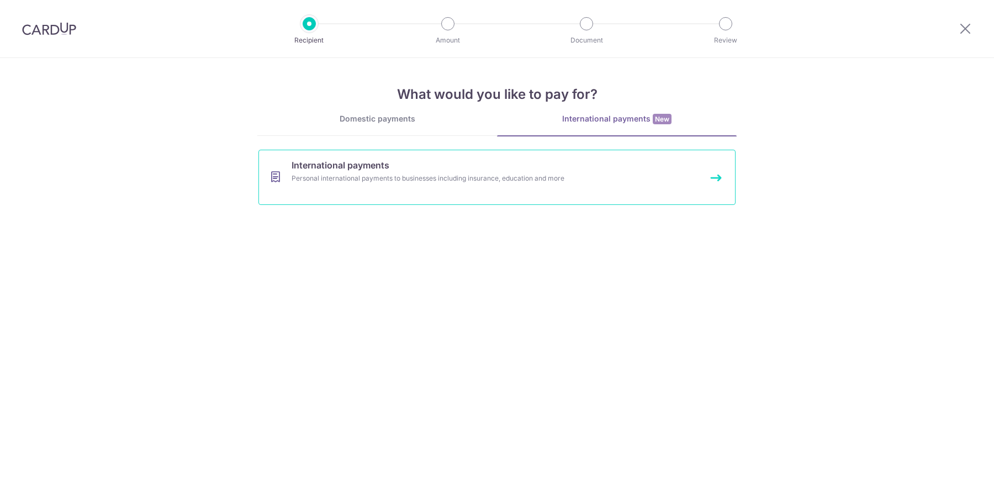
click at [488, 173] on div "Personal international payments to businesses including insurance, education an…" at bounding box center [483, 178] width 382 height 11
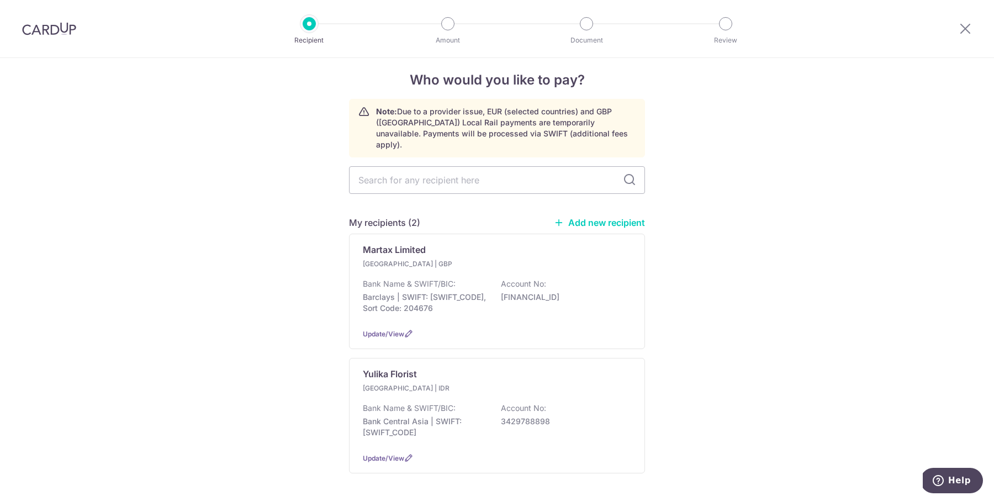
scroll to position [23, 0]
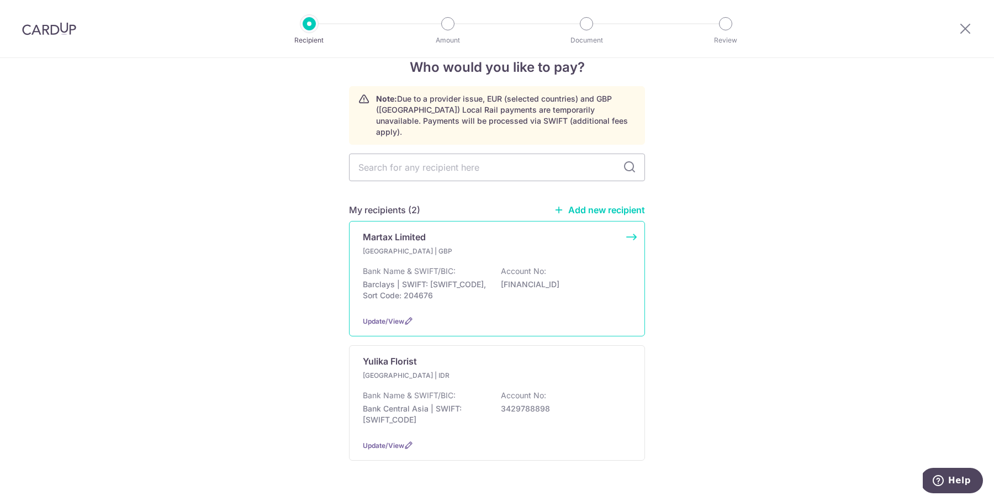
click at [452, 266] on div "Bank Name & SWIFT/BIC: Barclays | SWIFT: [SWIFT_CODE], Sort Code: 204676 Accoun…" at bounding box center [497, 286] width 268 height 41
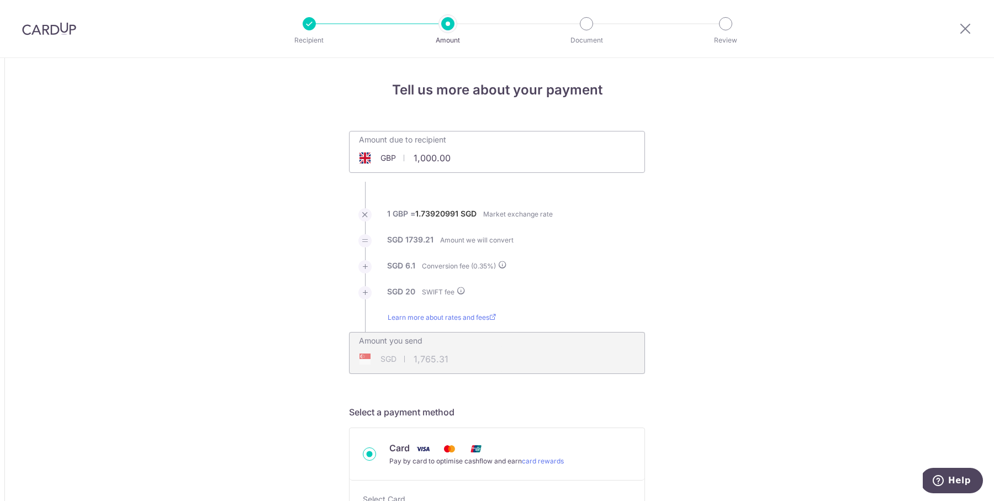
click at [487, 160] on div "Amount due to recipient GBP 1,000.00 1000" at bounding box center [497, 152] width 296 height 42
click at [963, 32] on icon at bounding box center [965, 29] width 13 height 14
click at [962, 21] on div at bounding box center [965, 28] width 57 height 57
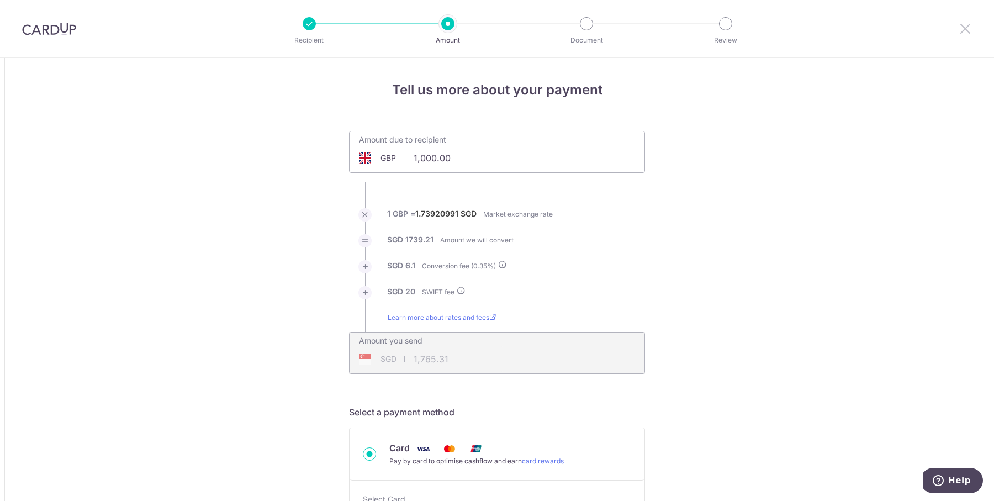
click at [962, 27] on icon at bounding box center [965, 29] width 13 height 14
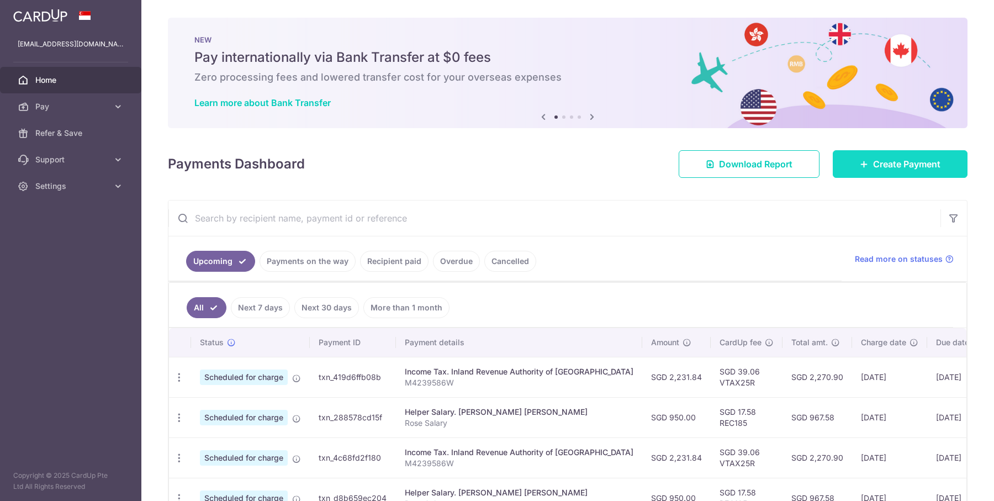
click at [863, 164] on link "Create Payment" at bounding box center [900, 164] width 135 height 28
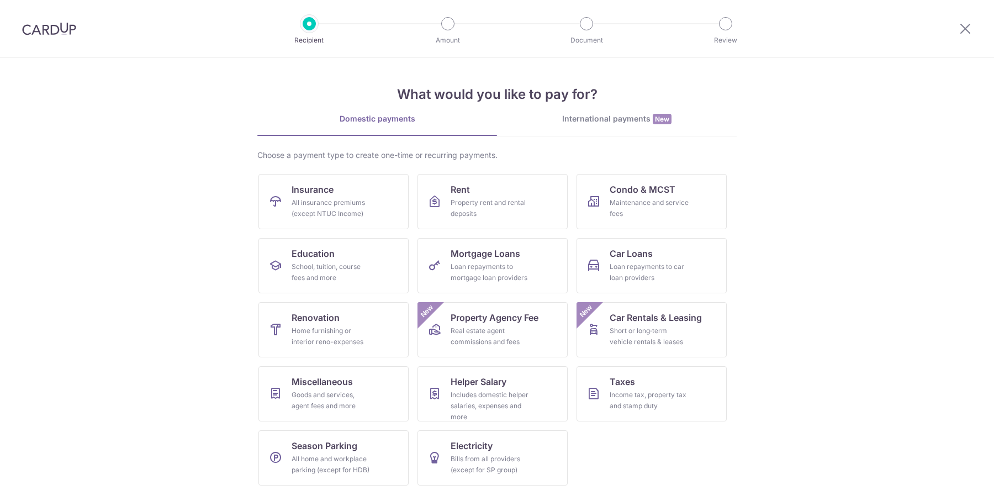
click at [603, 135] on link "International payments New" at bounding box center [617, 124] width 240 height 23
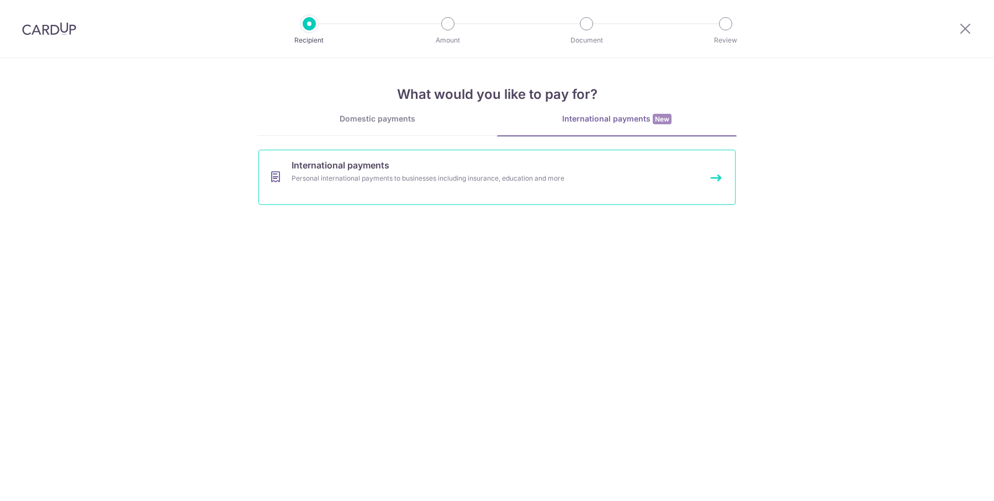
click at [447, 189] on link "International payments Personal international payments to businesses including …" at bounding box center [497, 177] width 477 height 55
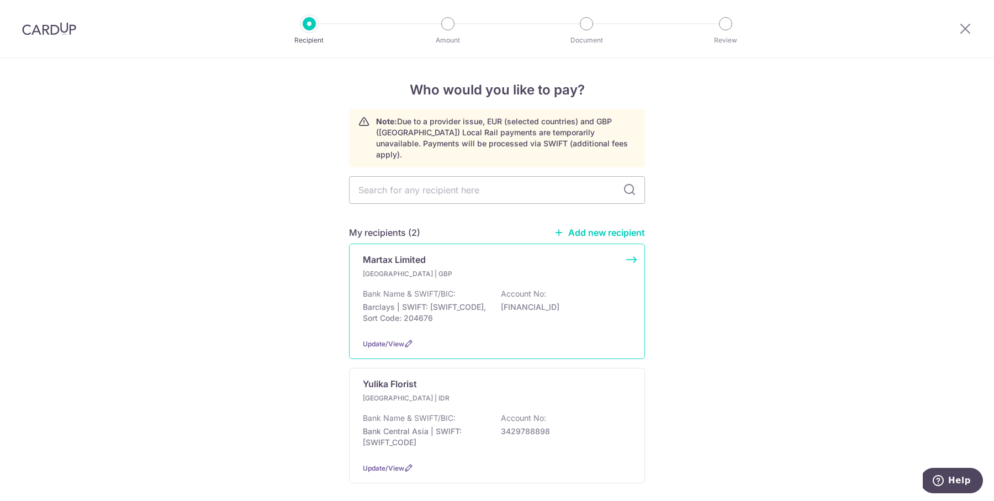
click at [477, 302] on p "Barclays | SWIFT: [SWIFT_CODE], Sort Code: 204676" at bounding box center [425, 313] width 124 height 22
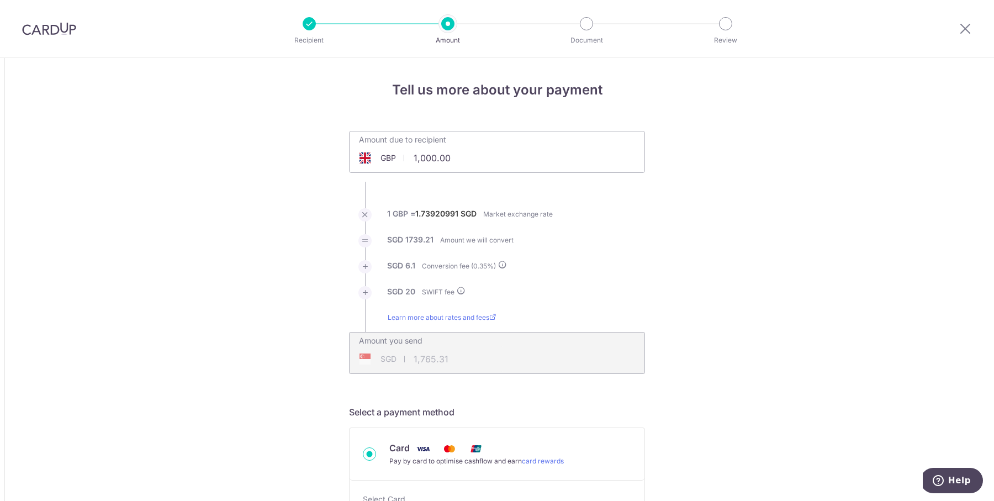
scroll to position [493, 0]
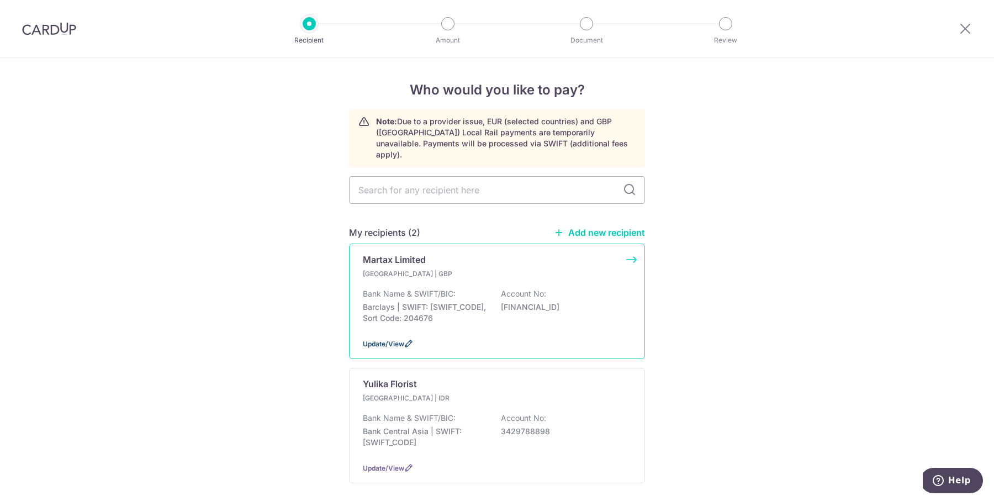
click at [387, 340] on span "Update/View" at bounding box center [383, 344] width 41 height 8
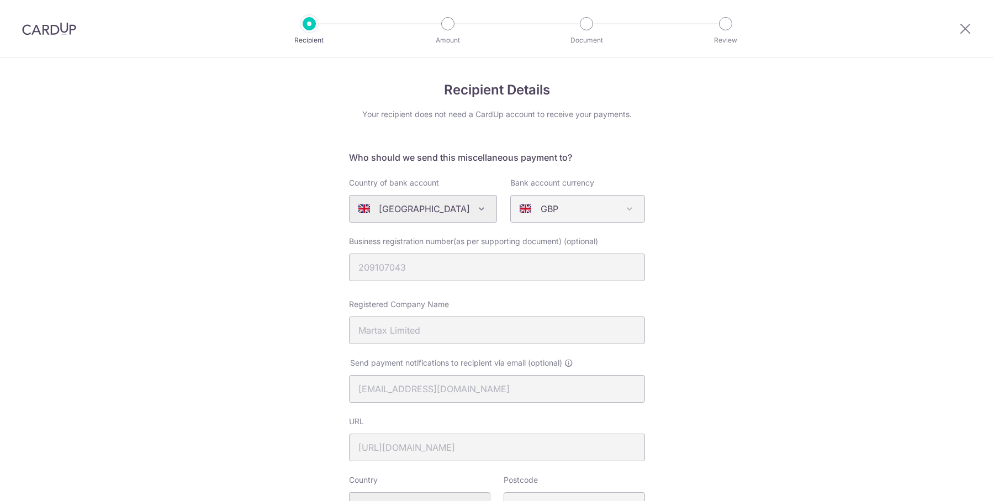
select select "23717"
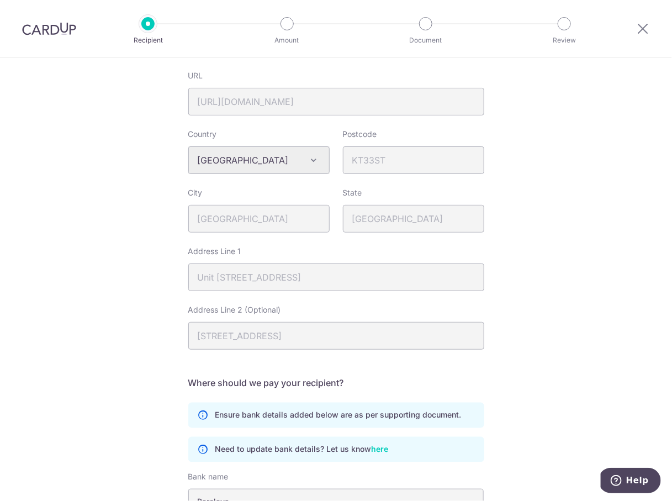
scroll to position [514, 0]
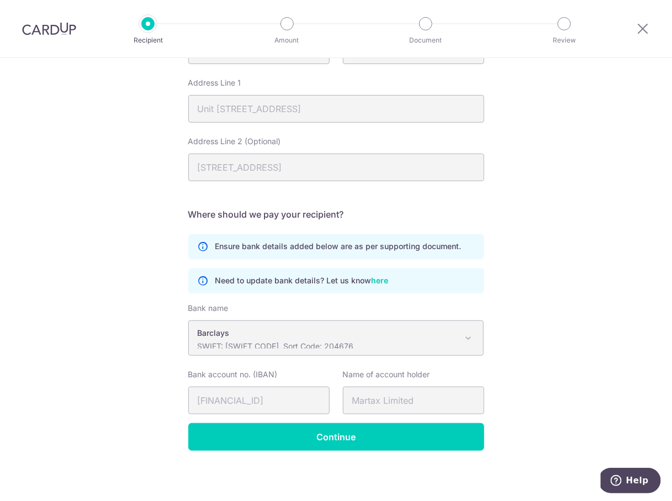
click at [257, 343] on p "SWIFT: [SWIFT_CODE], Sort Code: 204676" at bounding box center [328, 346] width 260 height 11
click at [302, 454] on div "Recipient Details Your recipient does not need a CardUp account to receive your…" at bounding box center [336, 23] width 672 height 959
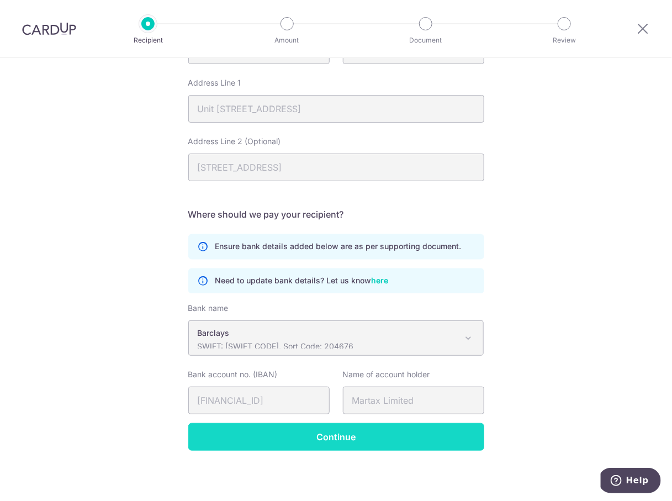
click at [307, 443] on input "Continue" at bounding box center [336, 437] width 296 height 28
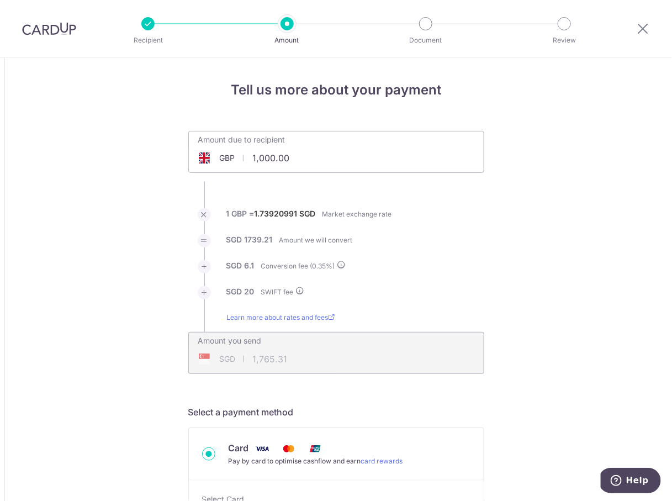
click at [282, 146] on input "1,000.00" at bounding box center [274, 157] width 171 height 25
click at [282, 145] on input "1,000.00" at bounding box center [274, 157] width 171 height 25
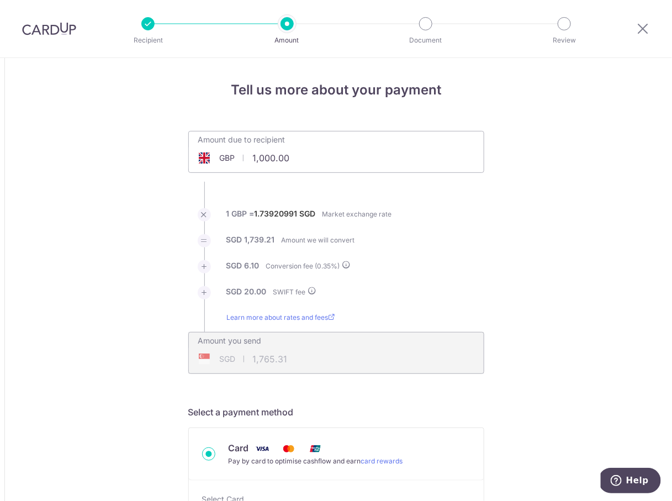
click at [282, 145] on input "1,000.00" at bounding box center [274, 157] width 171 height 25
click button "Add Card" at bounding box center [0, 0] width 0 height 0
type input "375.00"
type input "674.49"
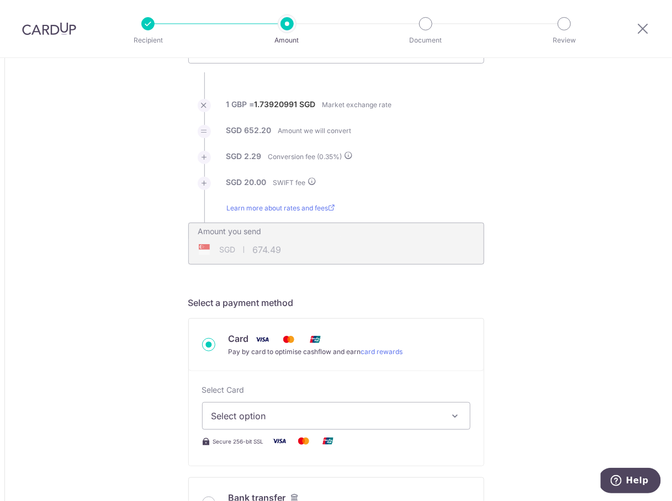
scroll to position [139, 0]
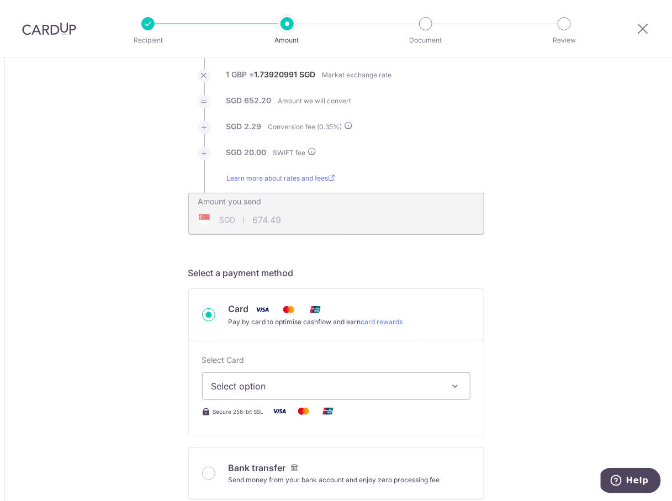
click at [374, 388] on span "Select option" at bounding box center [327, 386] width 230 height 13
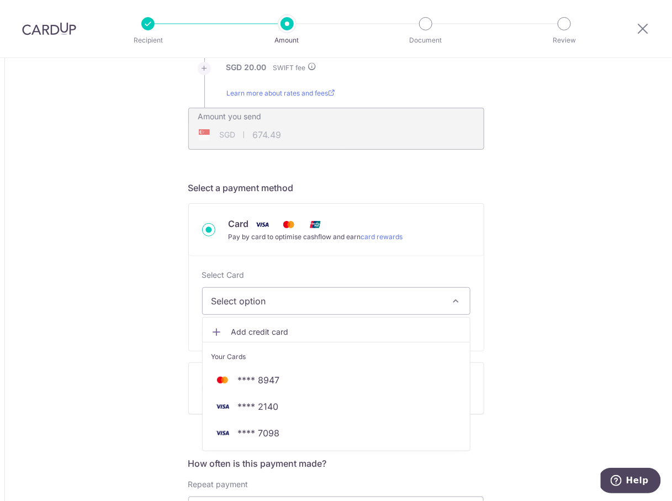
scroll to position [225, 0]
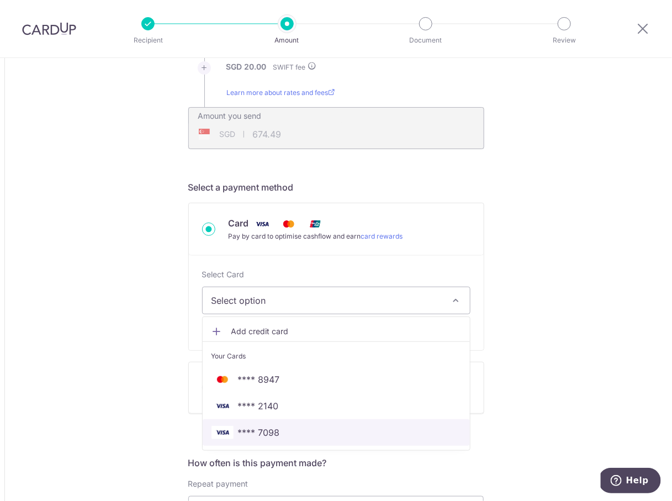
click at [364, 426] on span "**** 7098" at bounding box center [337, 432] width 250 height 13
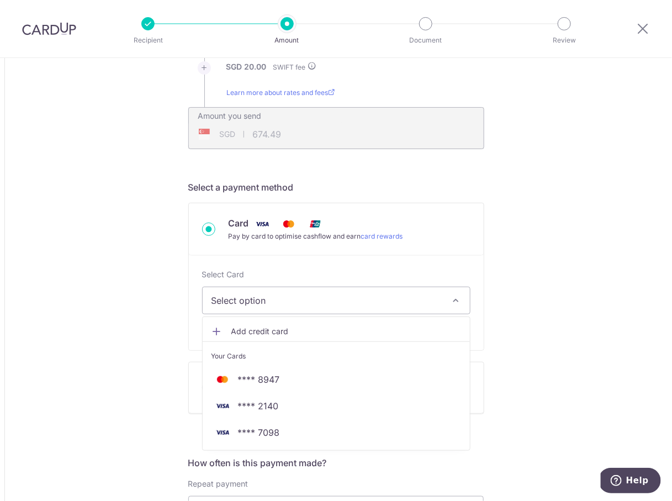
type input "375.00"
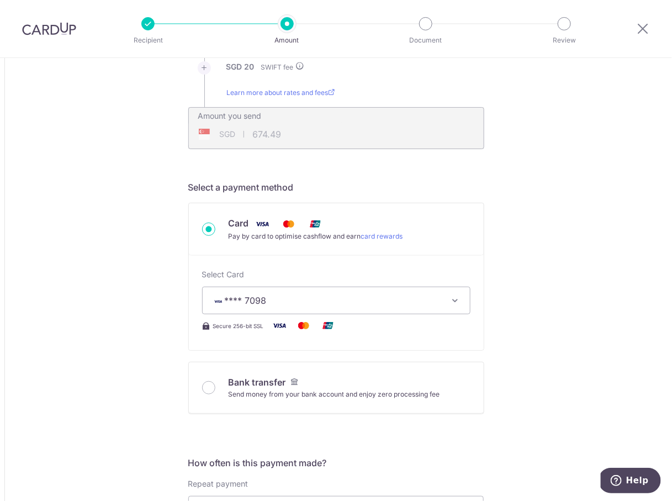
click at [502, 345] on div "Tell us more about your payment Amount due to recipient GBP 375.00 375 1 GBP = …" at bounding box center [336, 498] width 672 height 1330
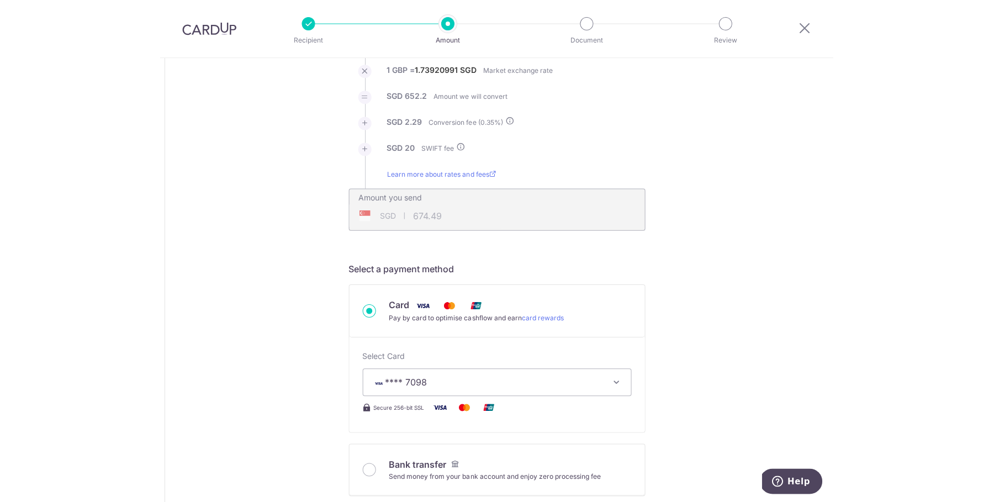
scroll to position [94, 0]
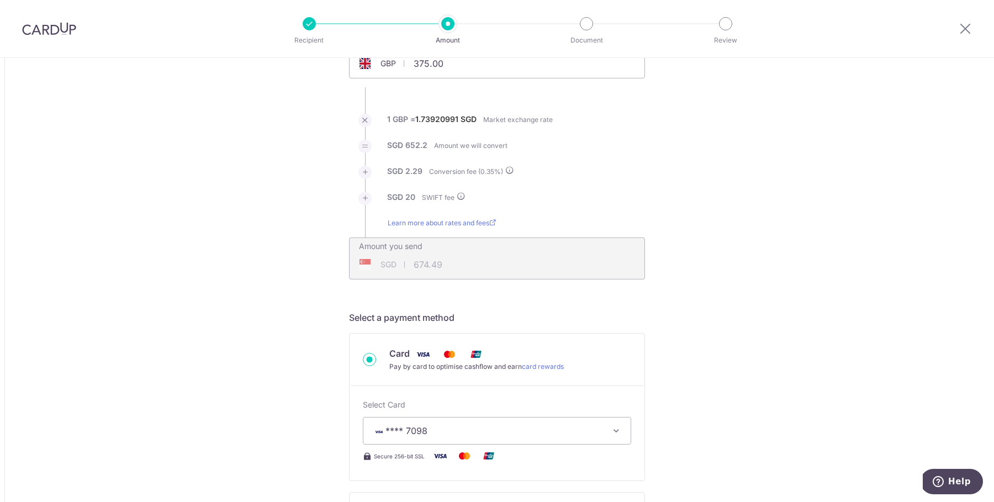
drag, startPoint x: 583, startPoint y: 173, endPoint x: 587, endPoint y: 214, distance: 41.1
click at [592, 206] on ul "Amount due to recipient GBP 375.00 375 1 GBP = 1.73920991 SGD Market exchange r…" at bounding box center [497, 157] width 296 height 243
click at [563, 220] on li "Learn more about rates and fees" at bounding box center [497, 228] width 296 height 20
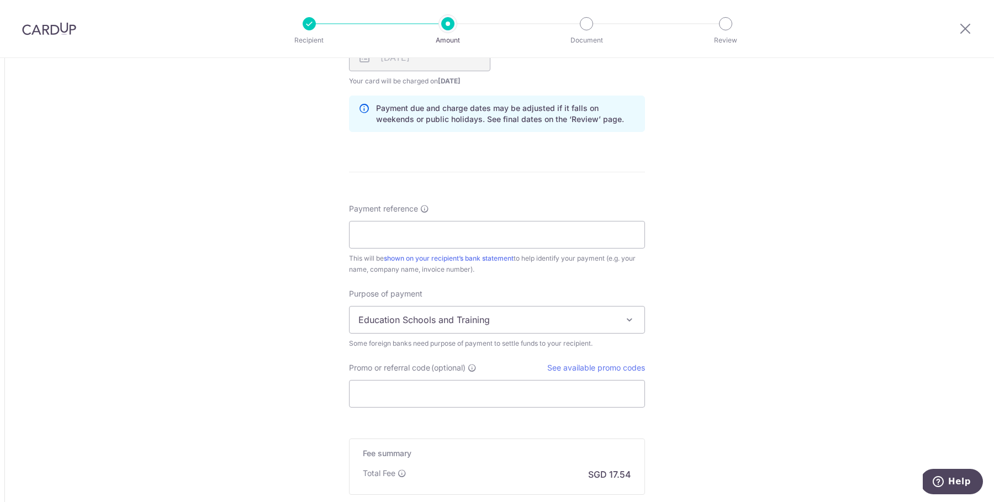
scroll to position [882, 0]
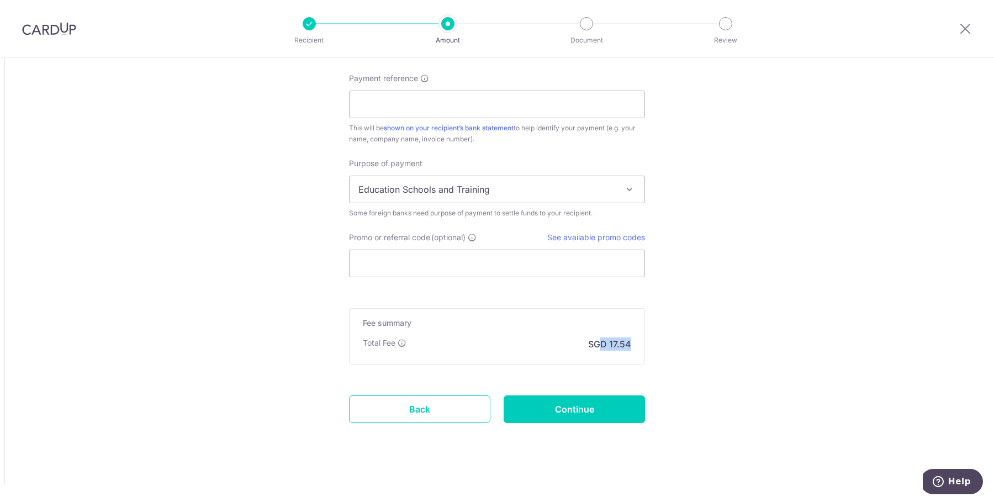
drag, startPoint x: 615, startPoint y: 345, endPoint x: 671, endPoint y: 341, distance: 55.9
click at [504, 260] on input "Promo or referral code (optional)" at bounding box center [497, 264] width 296 height 28
paste input "GLOBE185"
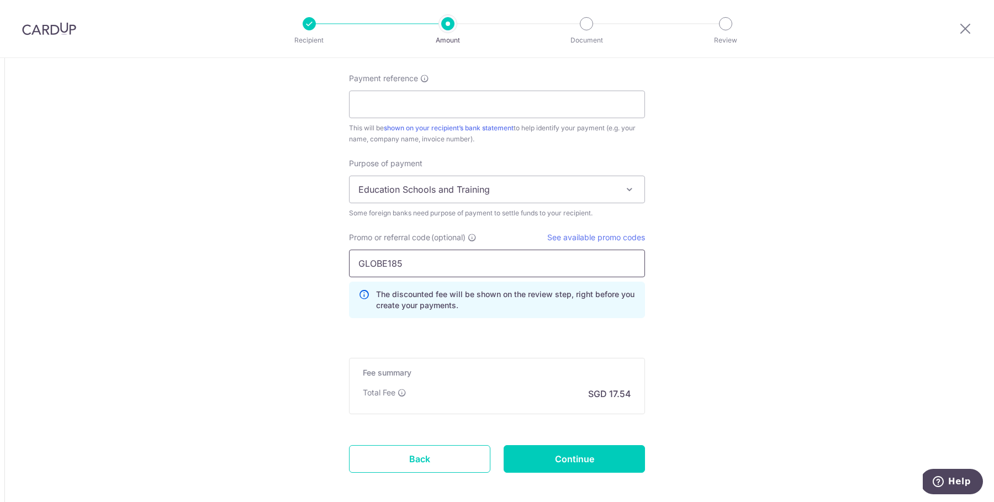
type input "GLOBE185"
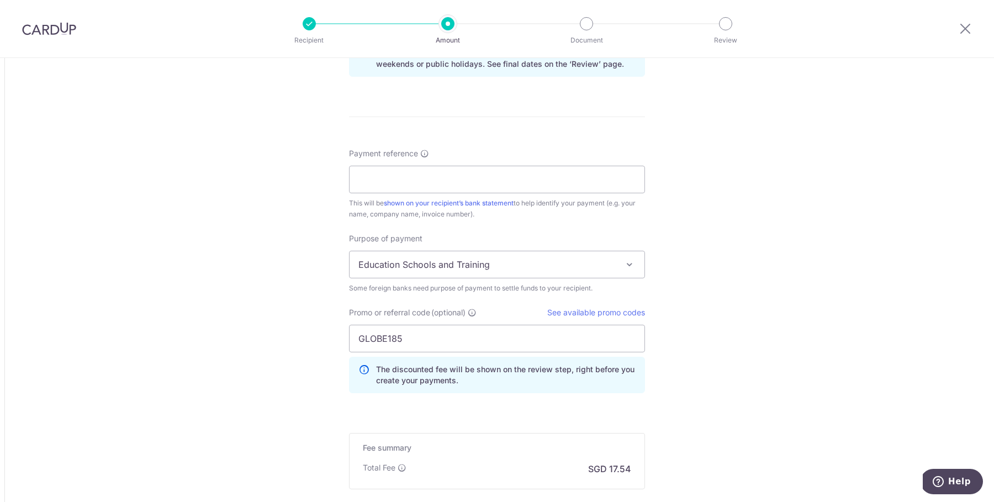
scroll to position [753, 0]
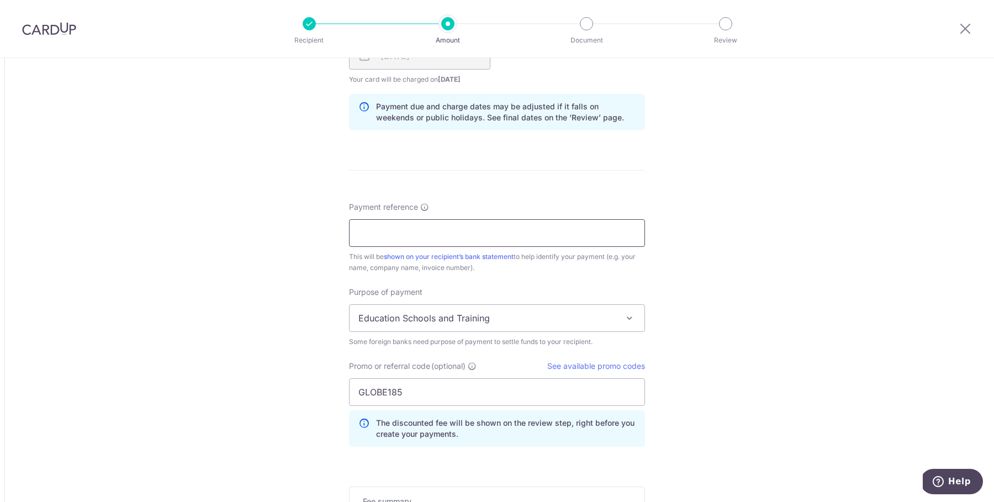
click at [513, 235] on input "Payment reference" at bounding box center [497, 233] width 296 height 28
paste input "INV-6680"
type input "INV-6680"
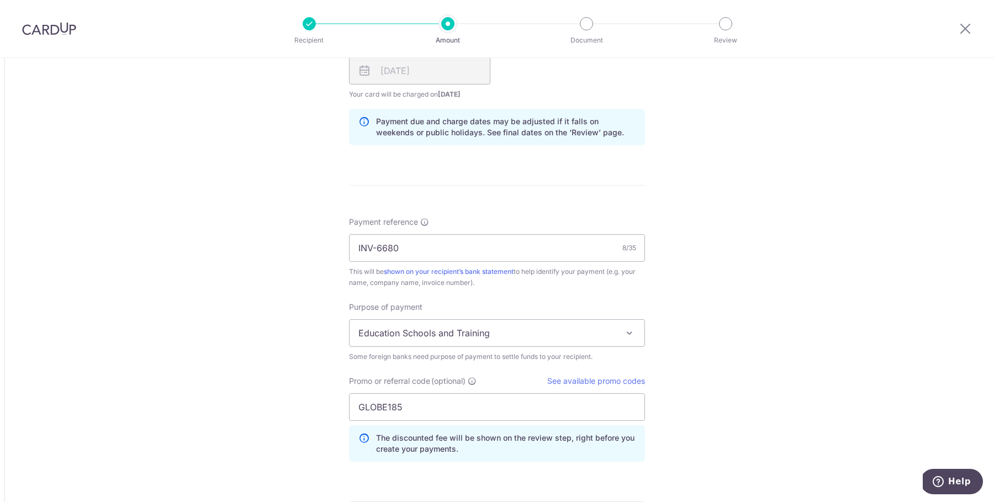
scroll to position [917, 0]
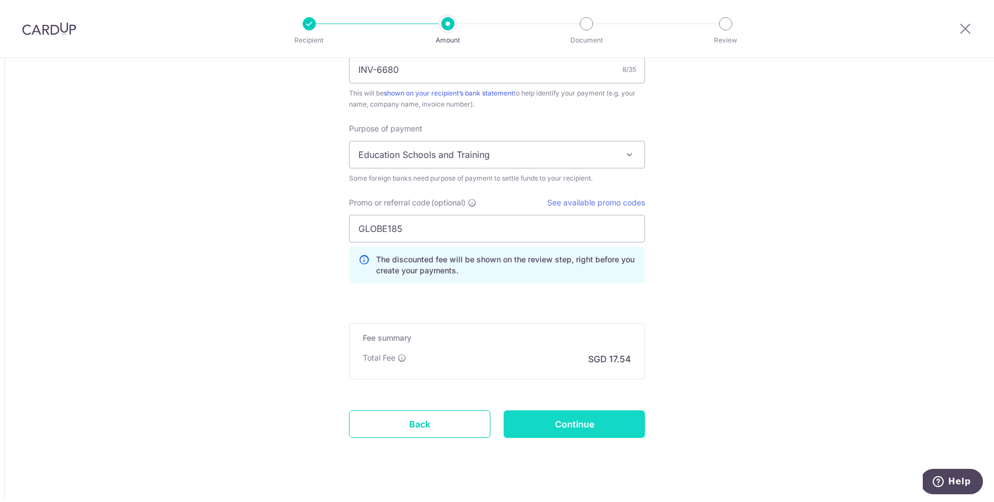
click at [561, 413] on input "Continue" at bounding box center [574, 424] width 141 height 28
type input "Create Schedule"
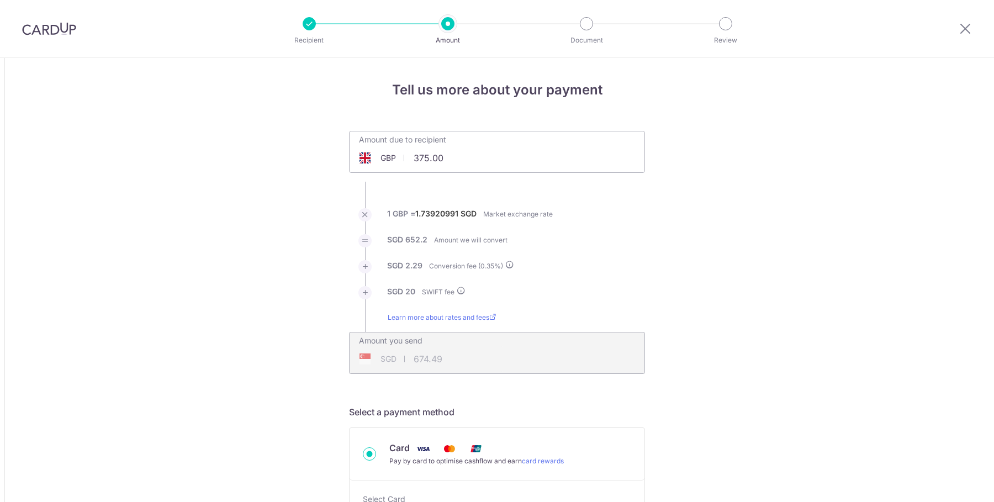
scroll to position [947, 0]
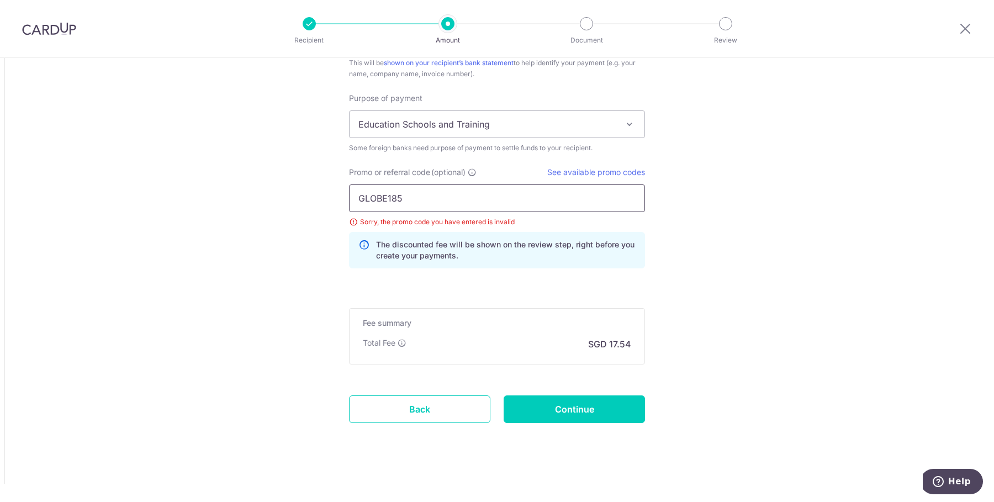
click at [525, 199] on input "GLOBE185" at bounding box center [497, 199] width 296 height 28
type input "GLOBE185"
click at [570, 407] on input "Continue" at bounding box center [574, 410] width 141 height 28
type input "Update Schedule"
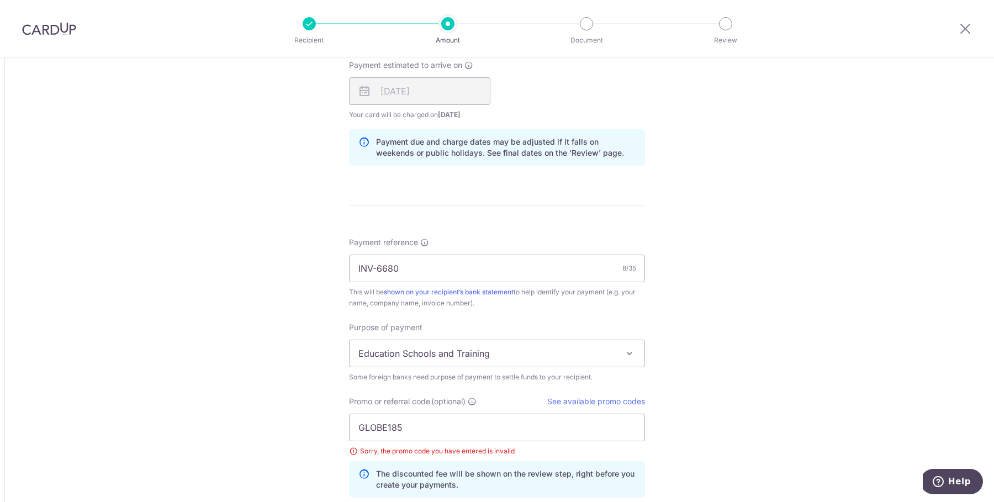
click at [477, 352] on span "Education Schools and Training" at bounding box center [497, 353] width 295 height 27
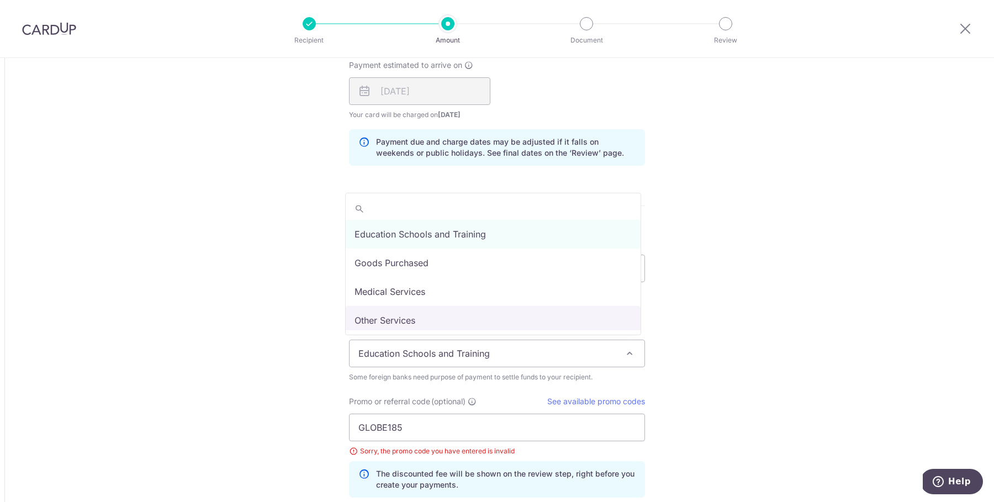
select select "Other Services"
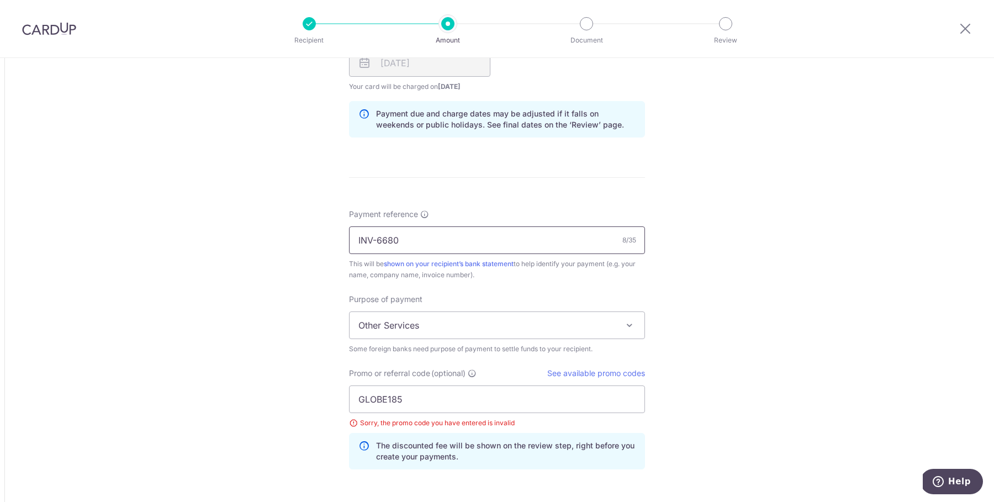
scroll to position [752, 0]
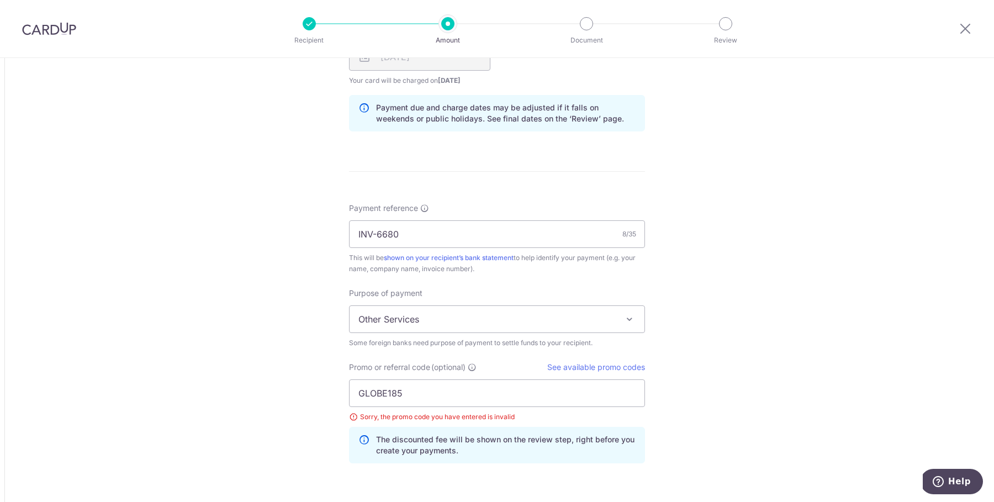
click at [493, 319] on span "Other Services" at bounding box center [497, 319] width 295 height 27
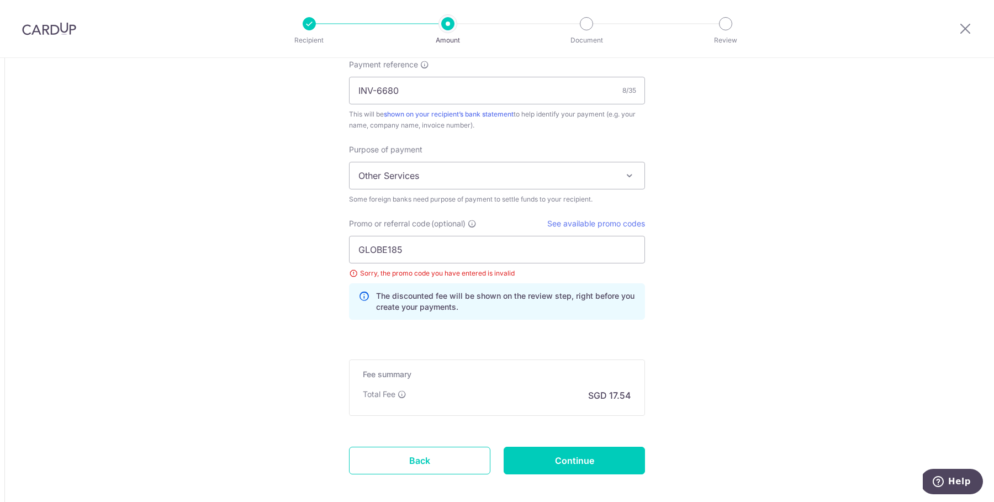
scroll to position [898, 0]
click at [555, 454] on input "Continue" at bounding box center [574, 458] width 141 height 28
type input "Update Schedule"
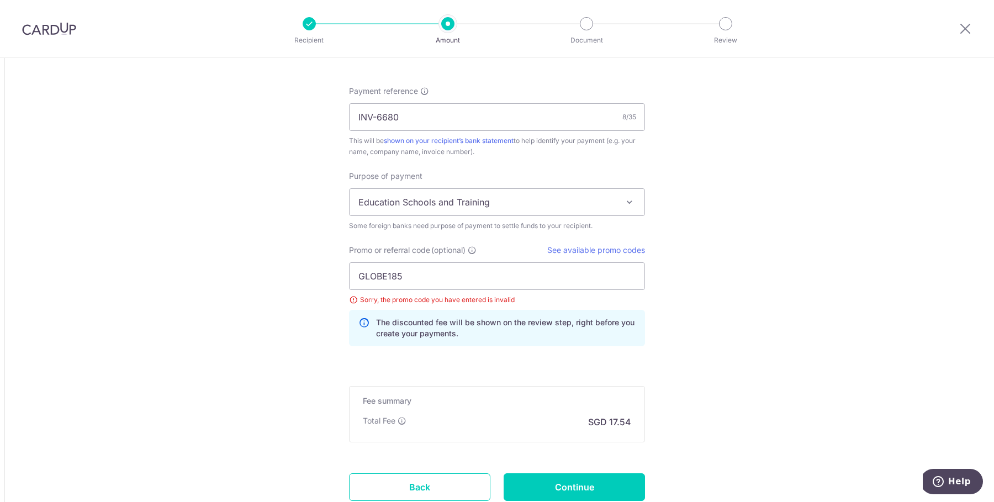
scroll to position [868, 0]
click at [594, 199] on span "Education Schools and Training" at bounding box center [497, 203] width 295 height 27
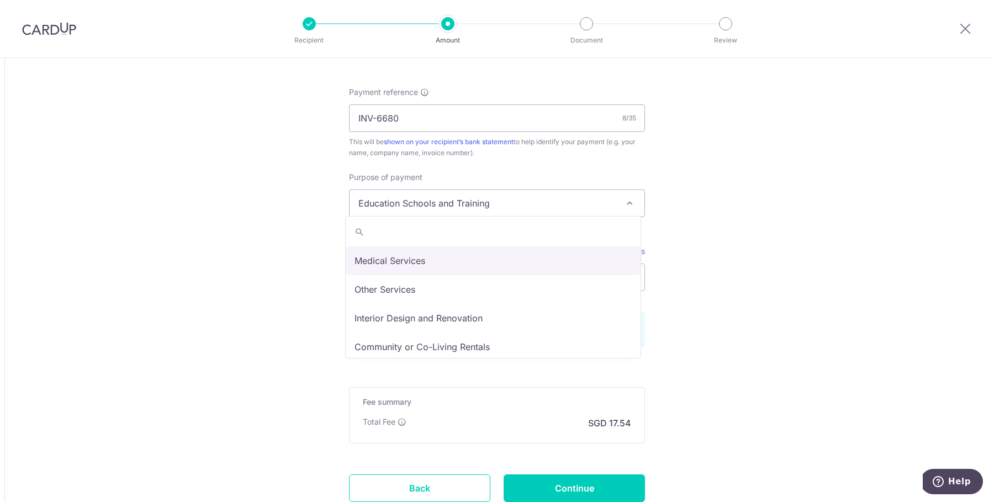
scroll to position [0, 0]
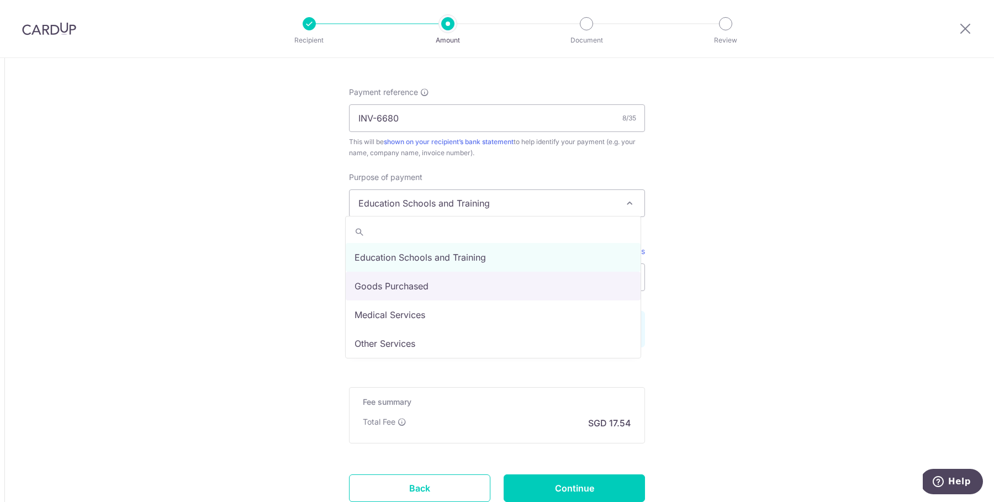
select select "Goods Purchased"
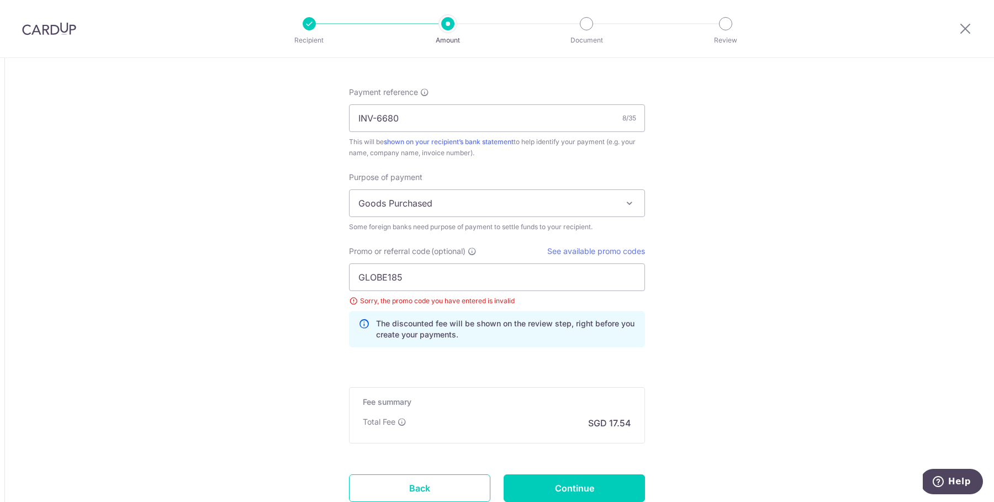
click at [544, 478] on input "Continue" at bounding box center [574, 489] width 141 height 28
type input "Update Schedule"
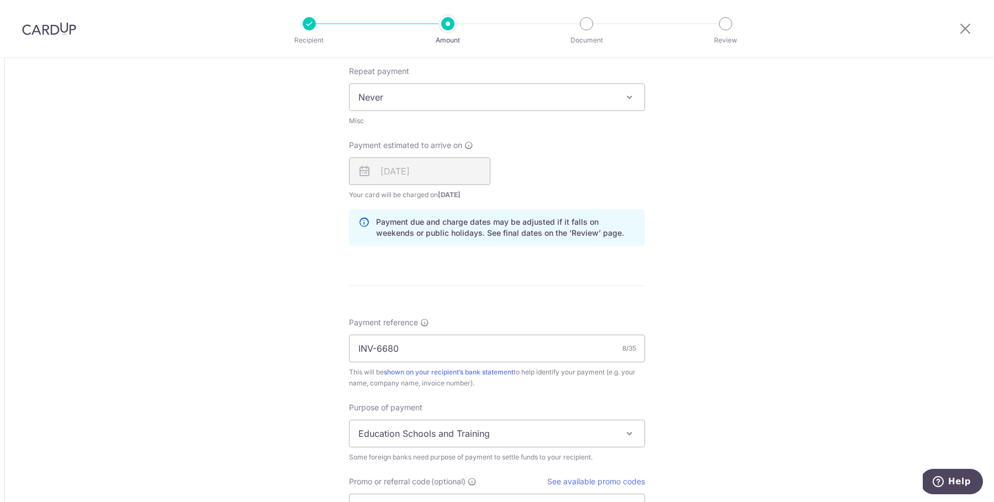
scroll to position [553, 0]
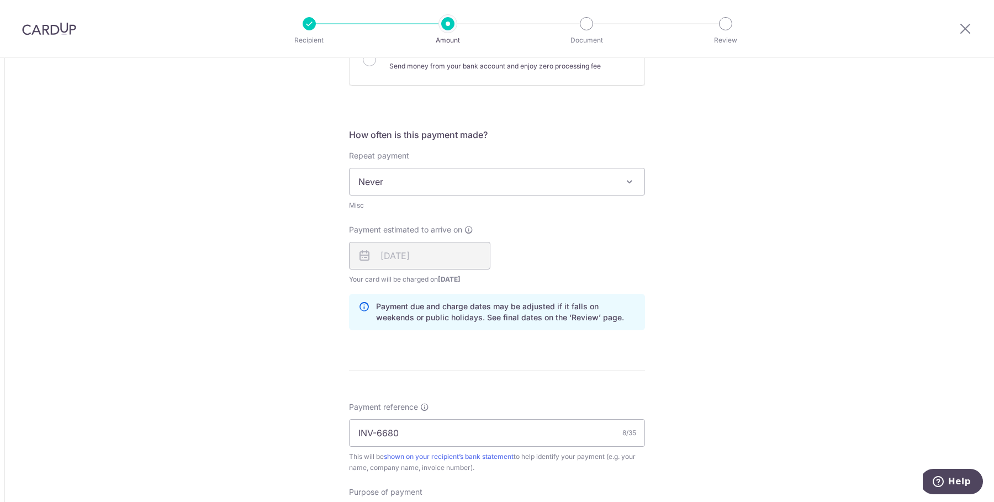
click at [440, 180] on span "Never" at bounding box center [497, 181] width 295 height 27
click at [475, 170] on span "Never" at bounding box center [497, 181] width 295 height 27
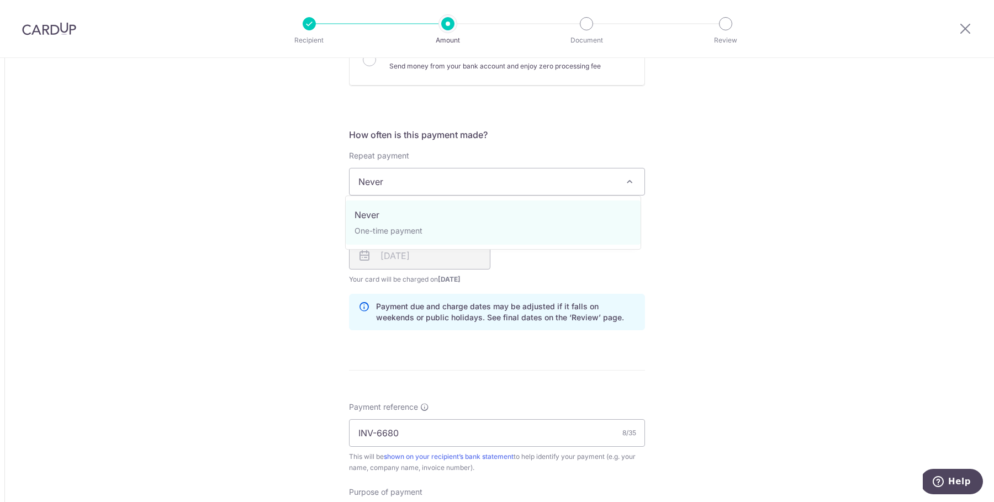
click at [240, 241] on div "Tell us more about your payment Amount due to recipient GBP 375.00 375 1 GBP = …" at bounding box center [497, 202] width 994 height 1395
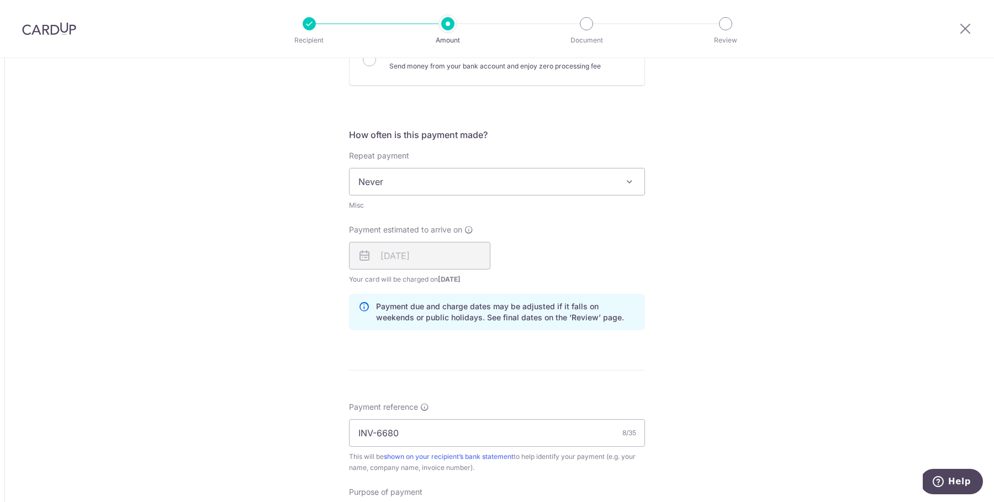
scroll to position [947, 0]
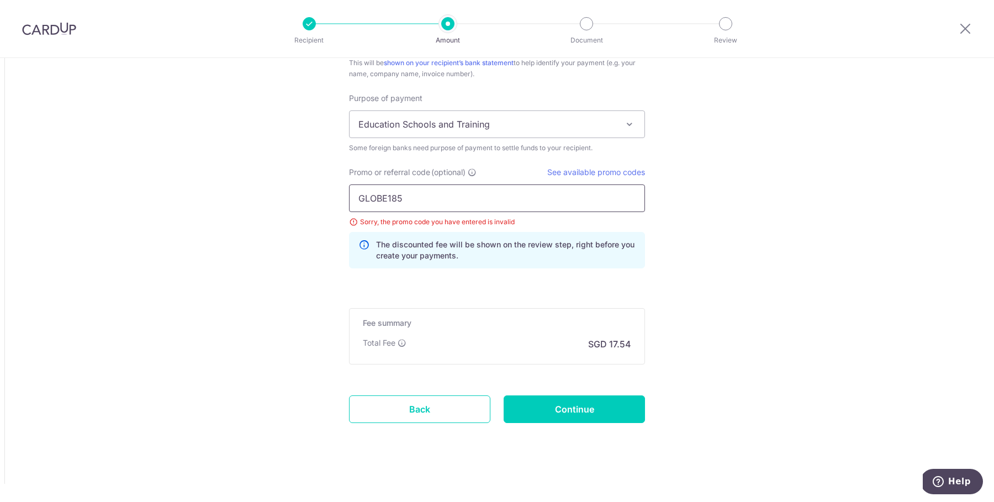
click at [403, 203] on input "GLOBE185" at bounding box center [497, 199] width 296 height 28
type input "o"
type input "OFF225"
click at [563, 409] on input "Continue" at bounding box center [574, 410] width 141 height 28
type input "Update Schedule"
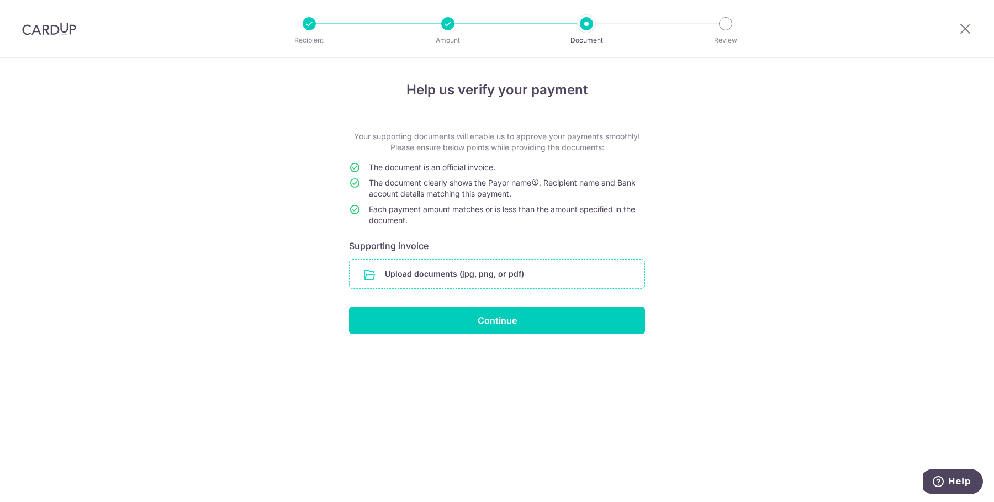
click at [578, 274] on input "file" at bounding box center [497, 274] width 295 height 29
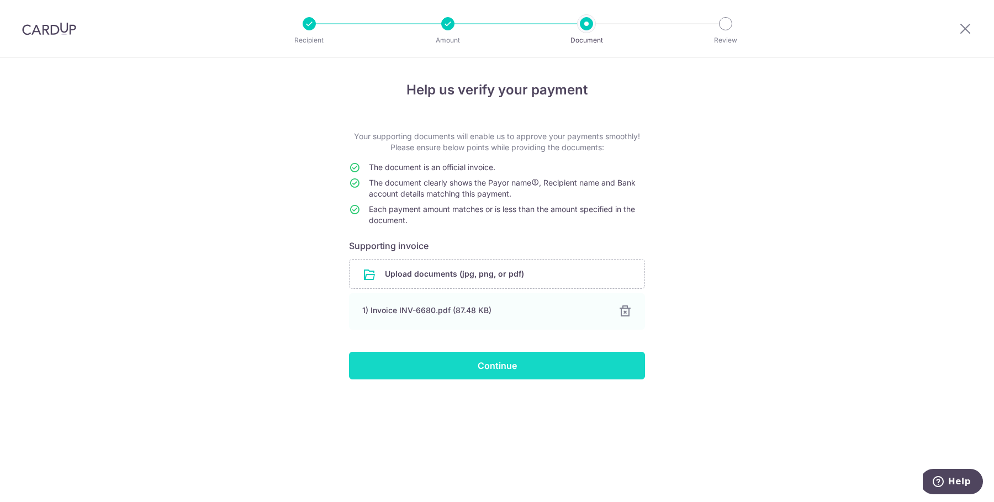
click at [450, 366] on input "Continue" at bounding box center [497, 366] width 296 height 28
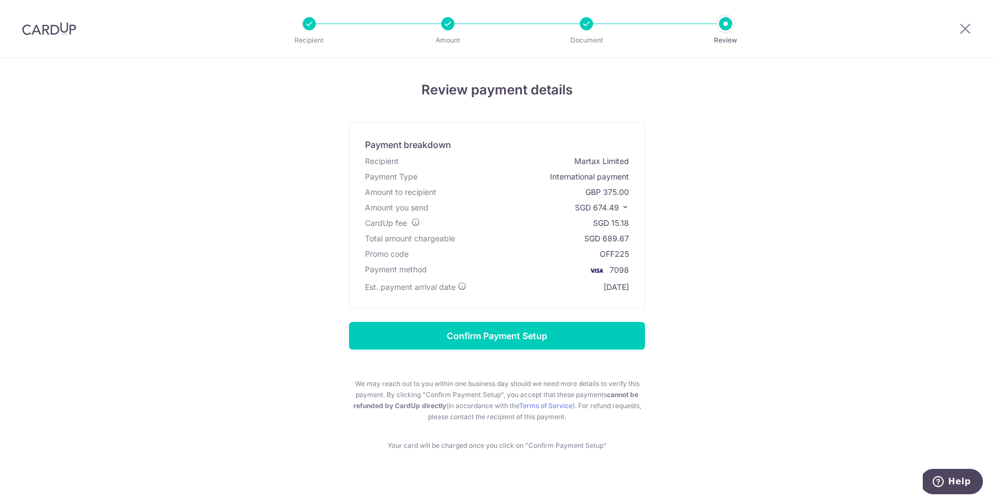
click at [575, 284] on div "Est. payment arrival date [DATE]" at bounding box center [497, 287] width 268 height 15
click at [623, 205] on icon at bounding box center [626, 207] width 8 height 8
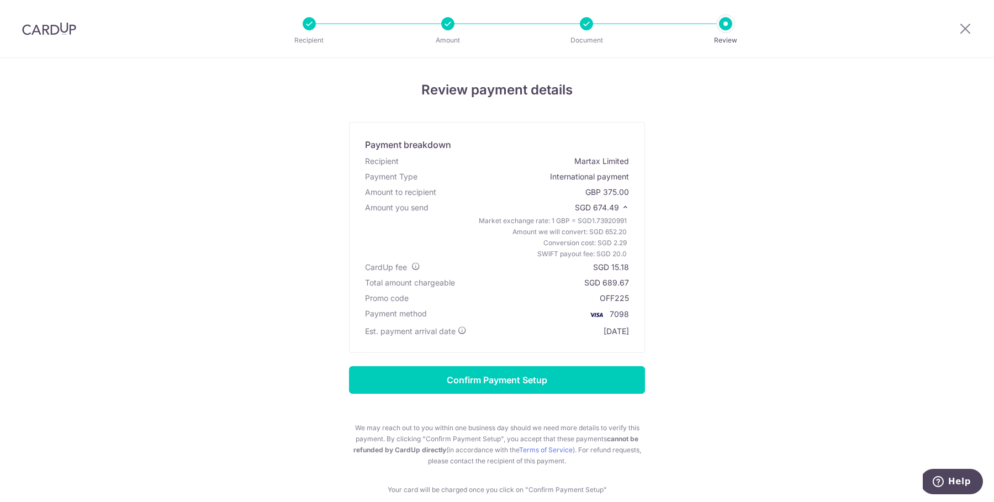
click at [604, 233] on span "Amount we will convert: SGD 652.20" at bounding box center [570, 232] width 114 height 11
click at [587, 270] on div "CardUp fee SGD 15.18" at bounding box center [497, 267] width 268 height 15
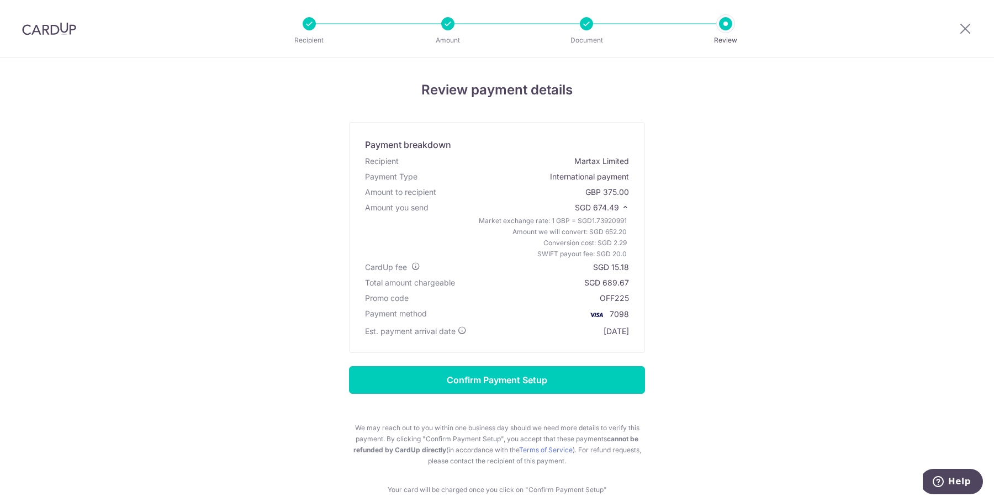
click at [587, 270] on div "CardUp fee SGD 15.18" at bounding box center [497, 267] width 268 height 15
